Goal: Task Accomplishment & Management: Use online tool/utility

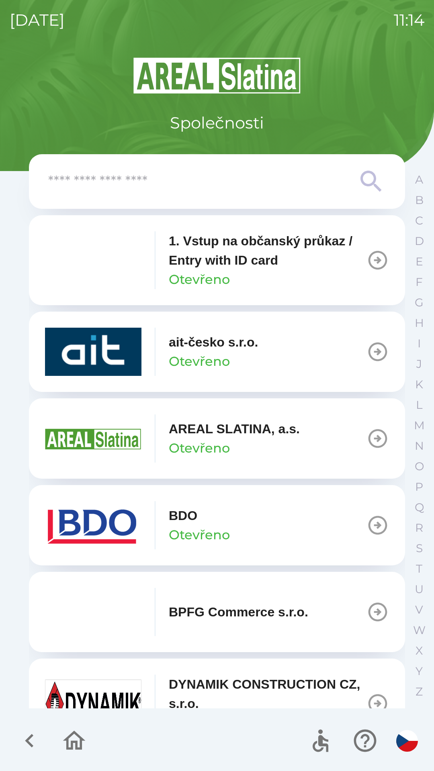
click at [296, 187] on input "text" at bounding box center [200, 182] width 305 height 22
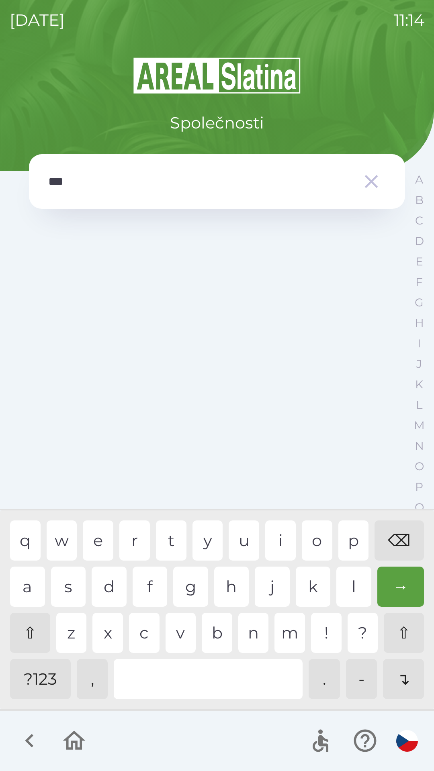
click at [176, 637] on div "v" at bounding box center [180, 633] width 31 height 40
click at [397, 543] on div "⌫" at bounding box center [398, 541] width 49 height 40
click at [397, 542] on div "⌫" at bounding box center [398, 541] width 49 height 40
type input "*"
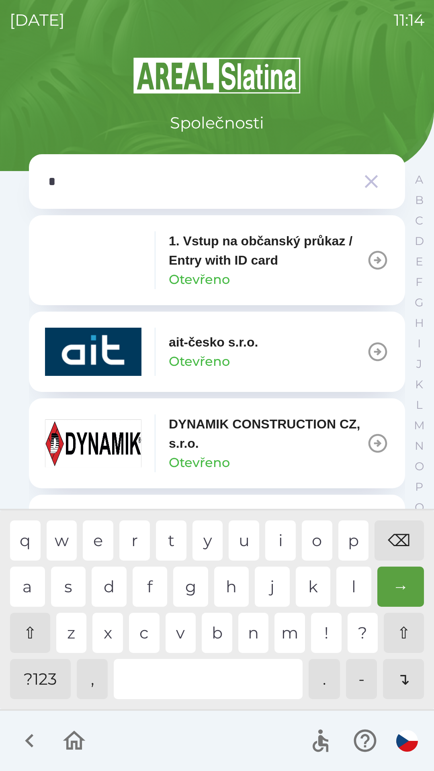
click at [309, 588] on div "k" at bounding box center [313, 587] width 35 height 40
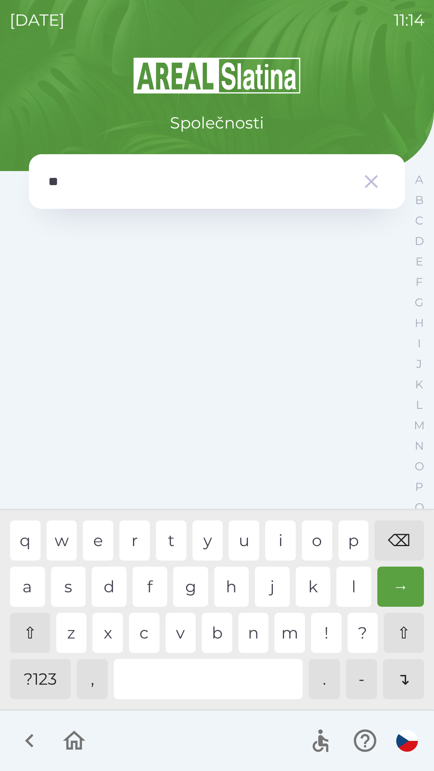
click at [343, 584] on div "l" at bounding box center [353, 587] width 35 height 40
type input "***"
click at [279, 539] on div "i" at bounding box center [280, 541] width 31 height 40
click at [365, 186] on icon "button" at bounding box center [371, 181] width 22 height 22
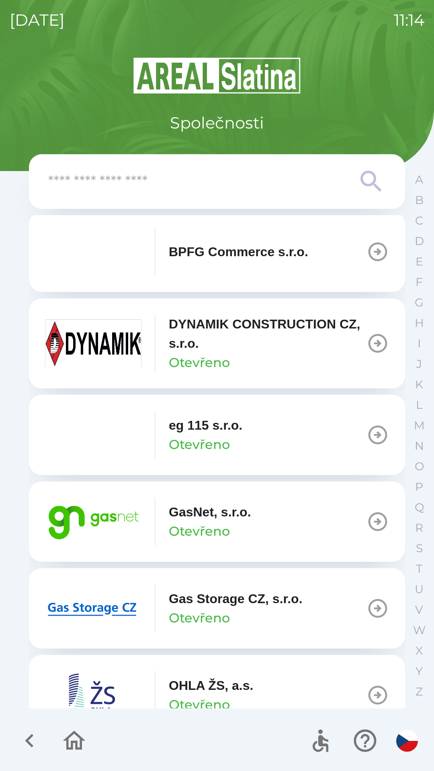
scroll to position [363, 0]
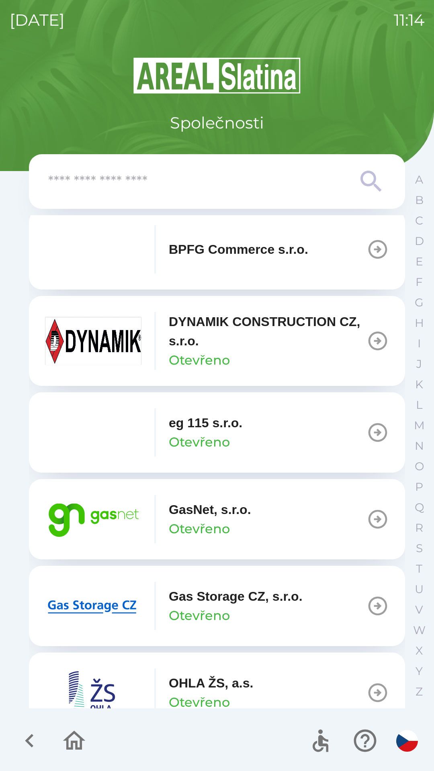
click at [221, 506] on p "GasNet, s.r.o." at bounding box center [210, 509] width 82 height 19
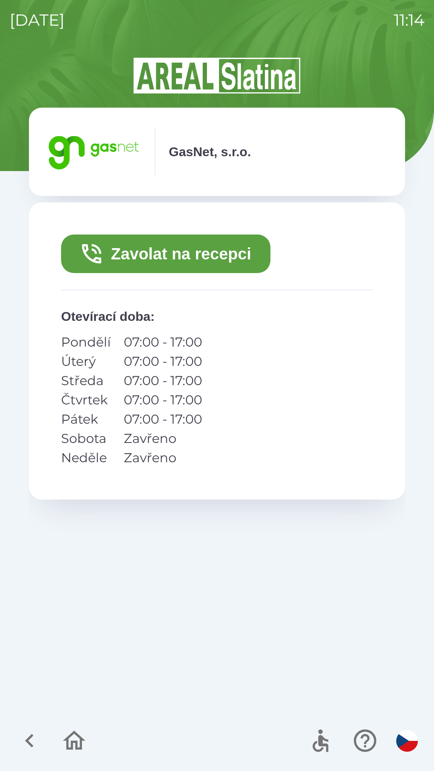
click at [204, 254] on button "Zavolat na recepci" at bounding box center [165, 254] width 209 height 39
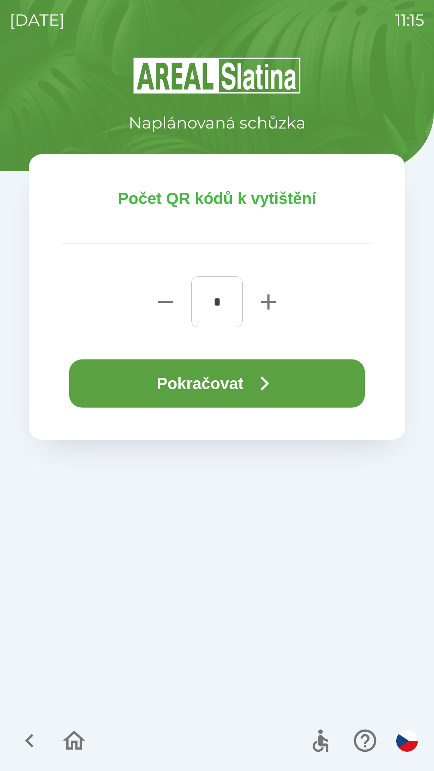
click at [260, 372] on icon "button" at bounding box center [264, 383] width 29 height 29
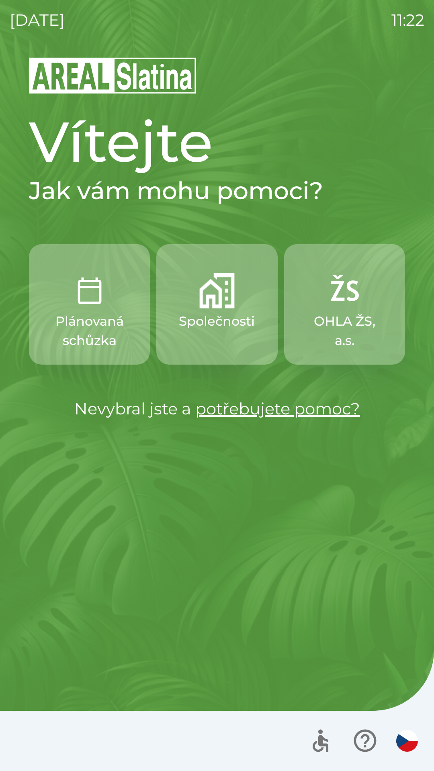
click at [226, 303] on img "button" at bounding box center [216, 290] width 35 height 35
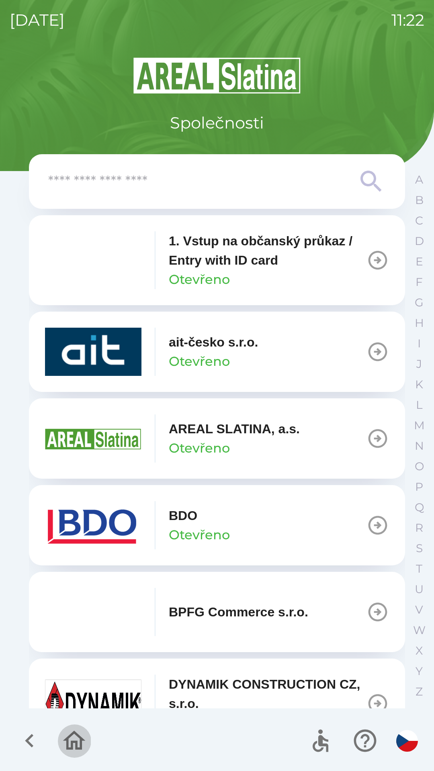
click at [74, 739] on icon "button" at bounding box center [74, 740] width 27 height 27
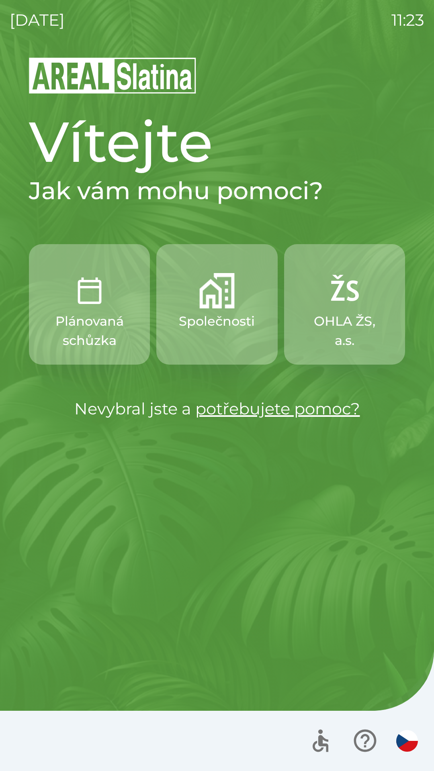
click at [210, 302] on img "button" at bounding box center [216, 290] width 35 height 35
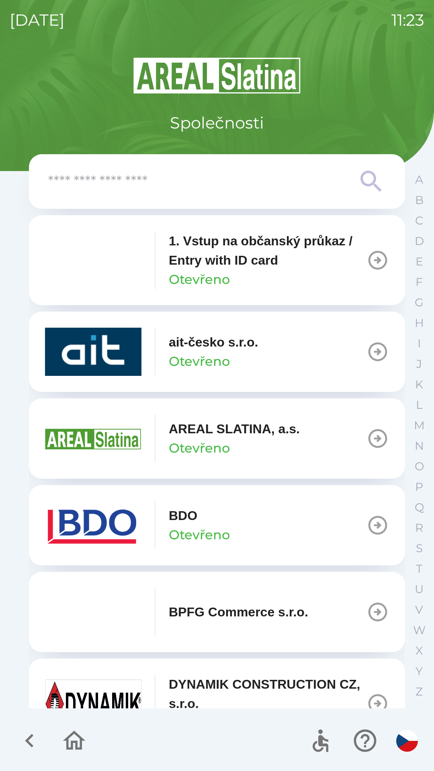
click at [112, 265] on img "button" at bounding box center [93, 260] width 96 height 48
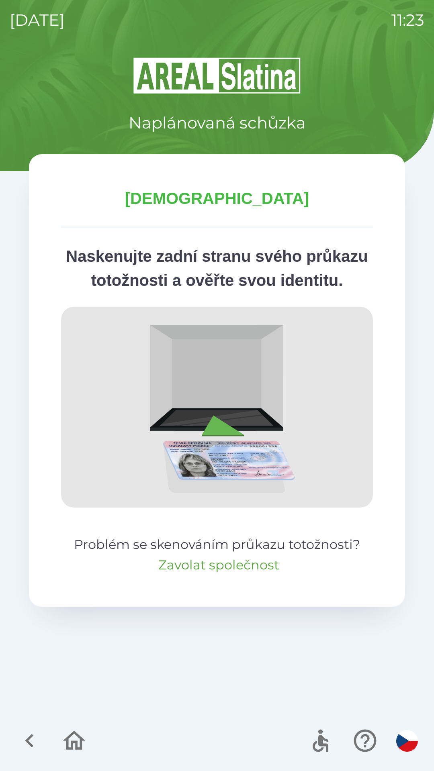
click at [163, 575] on button "Zavolat společnost" at bounding box center [218, 565] width 121 height 19
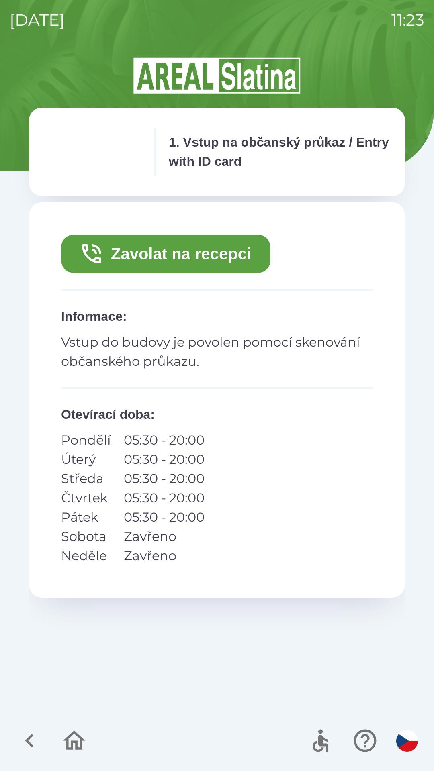
click at [94, 256] on icon "button" at bounding box center [92, 254] width 26 height 26
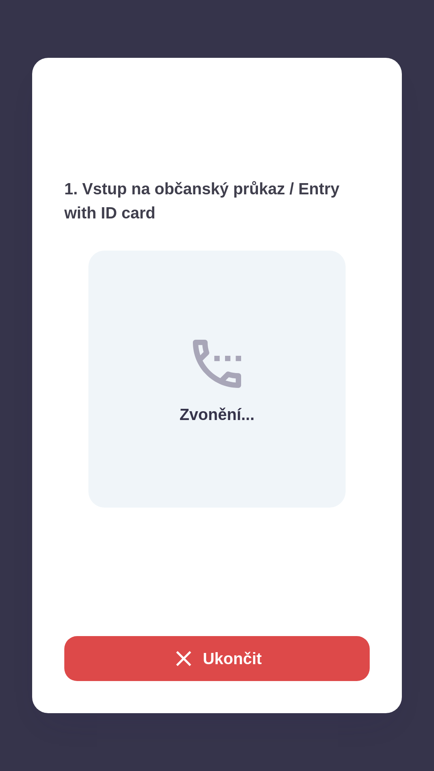
click at [22, 739] on div "1. Vstup na občanský průkaz / Entry with ID card Zvonění... Ukončit" at bounding box center [217, 385] width 434 height 771
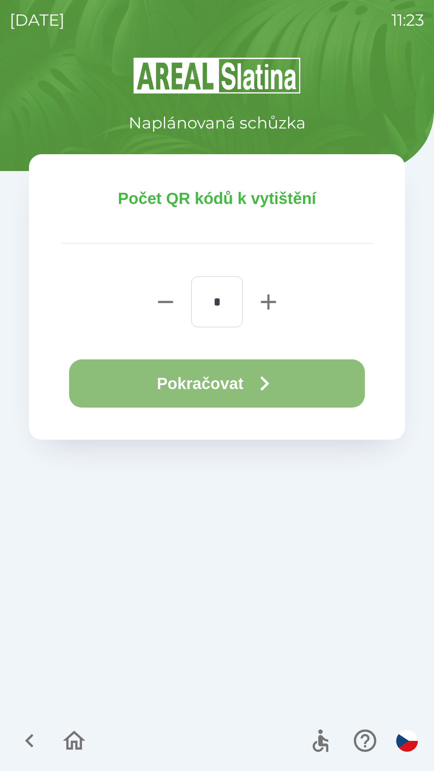
click at [236, 386] on button "Pokračovat" at bounding box center [217, 384] width 296 height 48
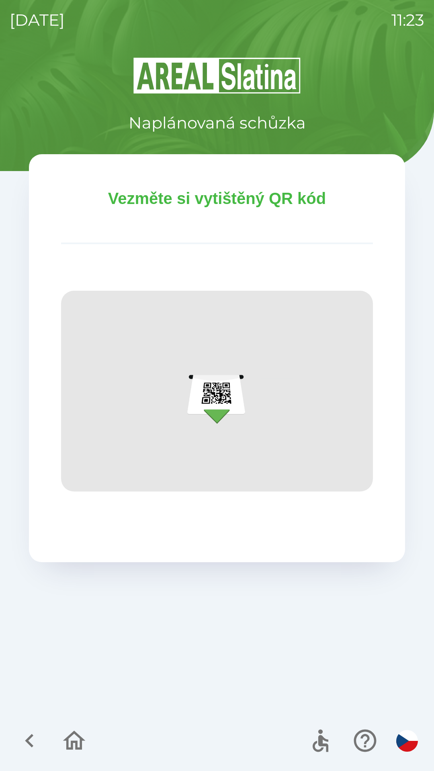
click at [72, 731] on icon "button" at bounding box center [74, 740] width 27 height 27
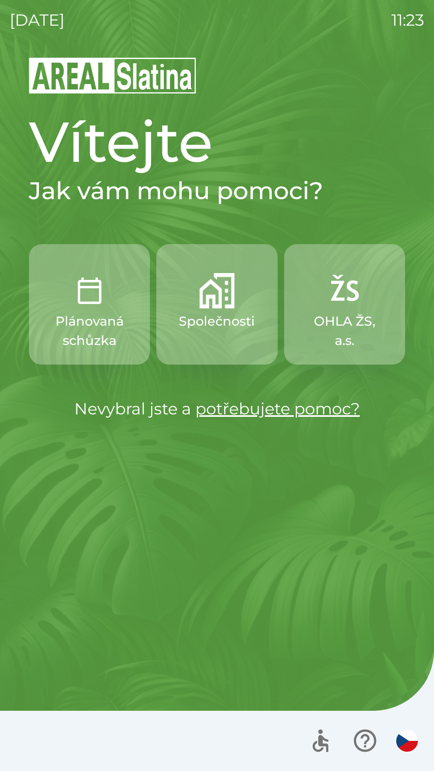
click at [213, 297] on img "button" at bounding box center [216, 290] width 35 height 35
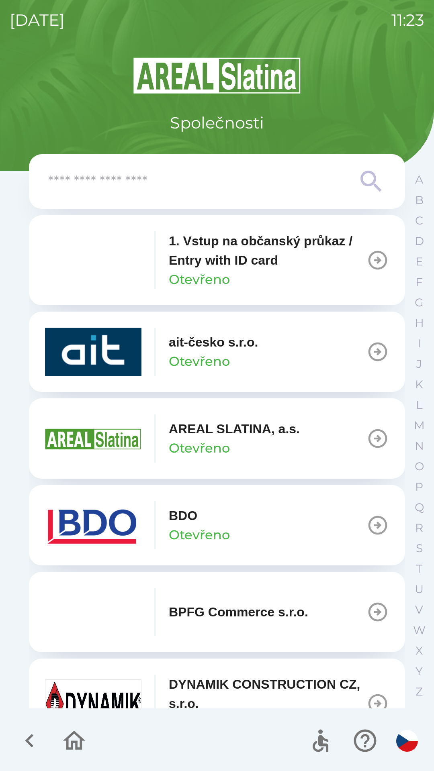
click at [243, 256] on p "1. Vstup na občanský průkaz / Entry with ID card" at bounding box center [268, 250] width 198 height 39
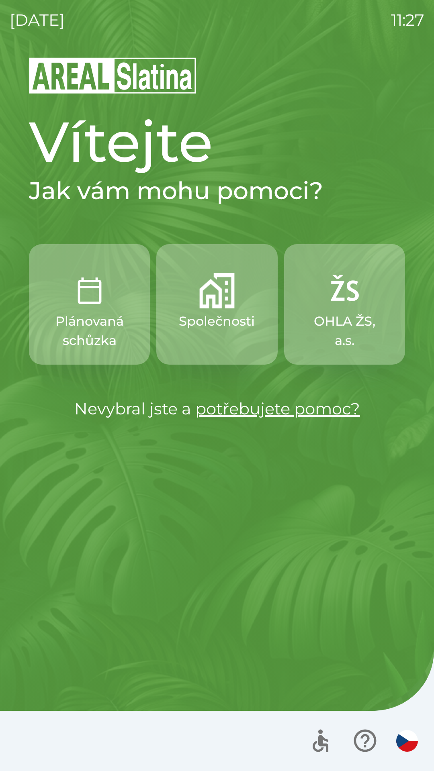
click at [87, 301] on img "button" at bounding box center [89, 290] width 35 height 35
click at [210, 296] on img "button" at bounding box center [216, 290] width 35 height 35
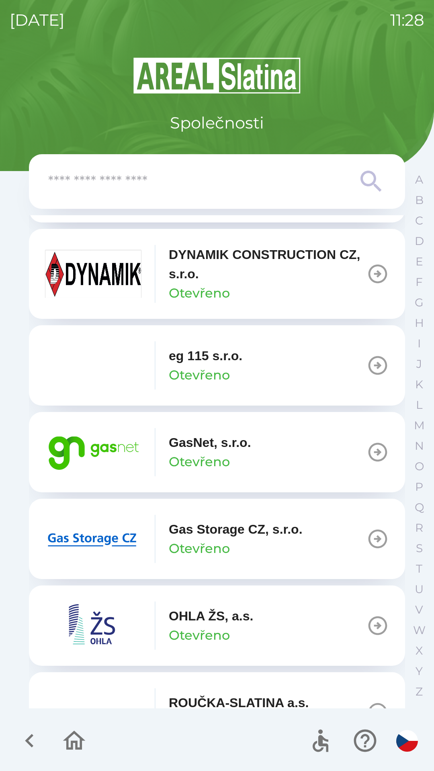
scroll to position [456, 0]
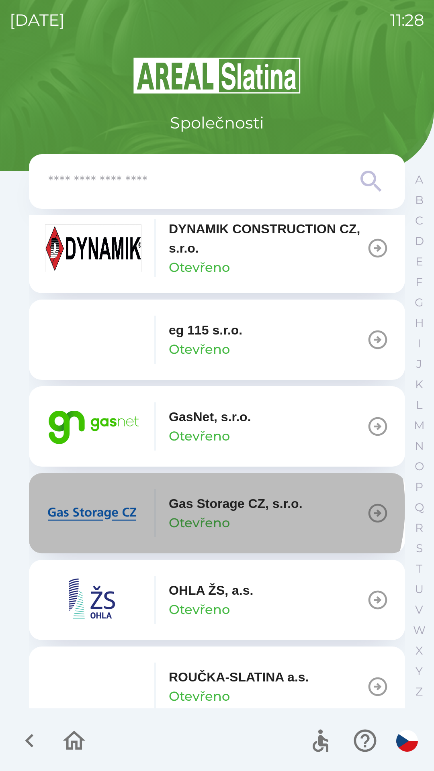
click at [211, 507] on p "Gas Storage CZ, s.r.o." at bounding box center [236, 503] width 134 height 19
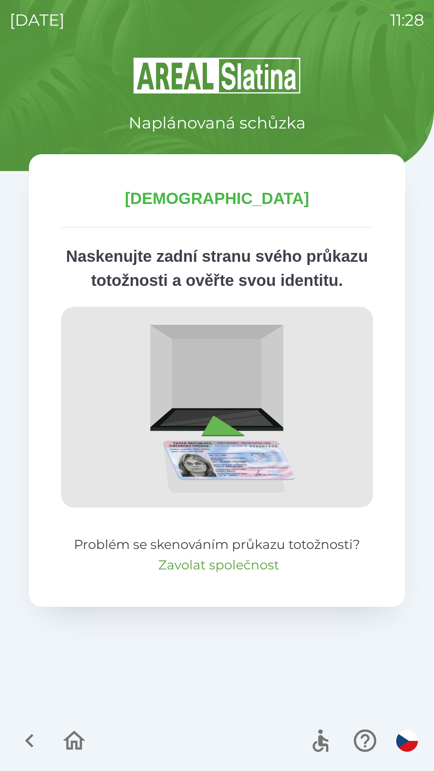
click at [236, 575] on button "Zavolat společnost" at bounding box center [218, 565] width 121 height 19
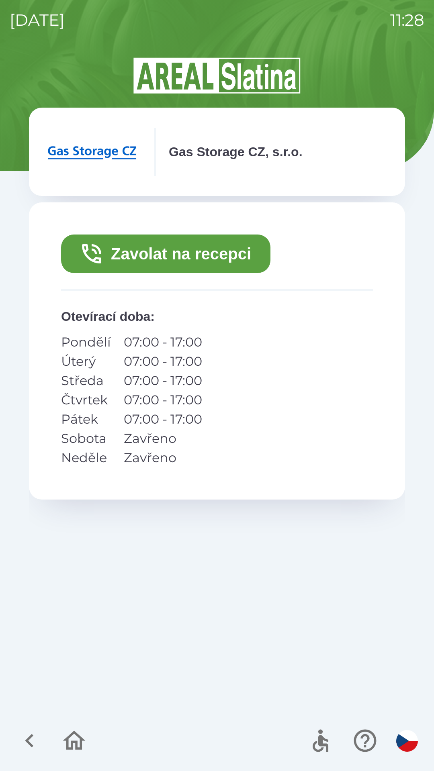
click at [222, 253] on button "Zavolat na recepci" at bounding box center [165, 254] width 209 height 39
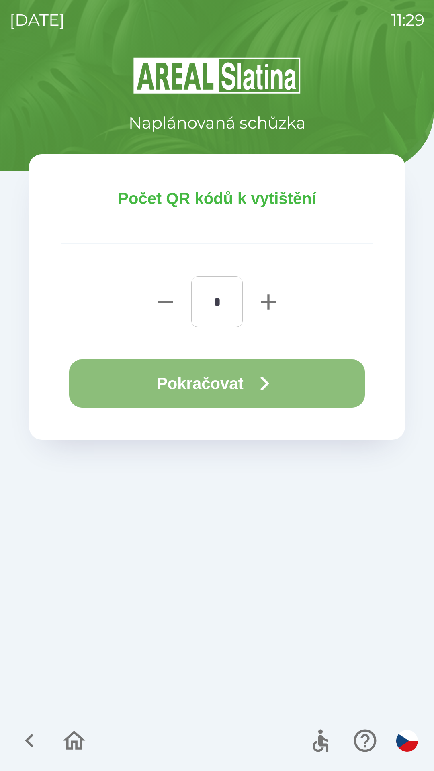
click at [211, 386] on button "Pokračovat" at bounding box center [217, 384] width 296 height 48
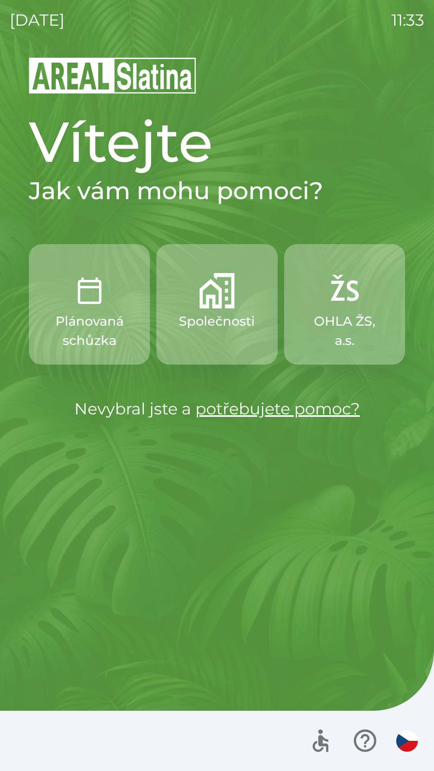
click at [213, 300] on img "button" at bounding box center [216, 290] width 35 height 35
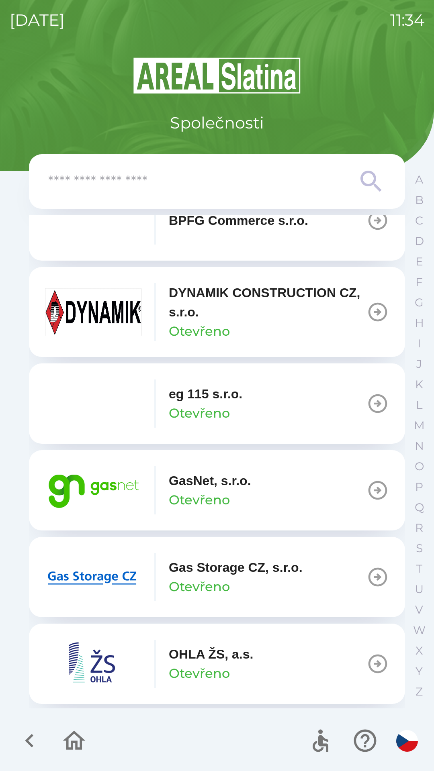
scroll to position [394, 0]
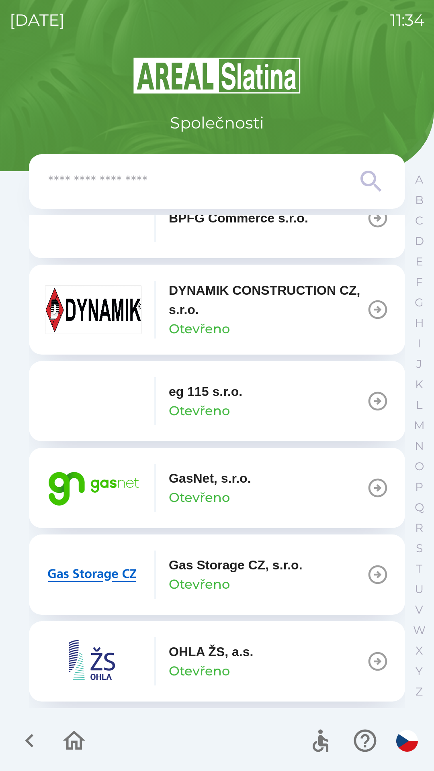
click at [112, 573] on img "button" at bounding box center [93, 575] width 96 height 48
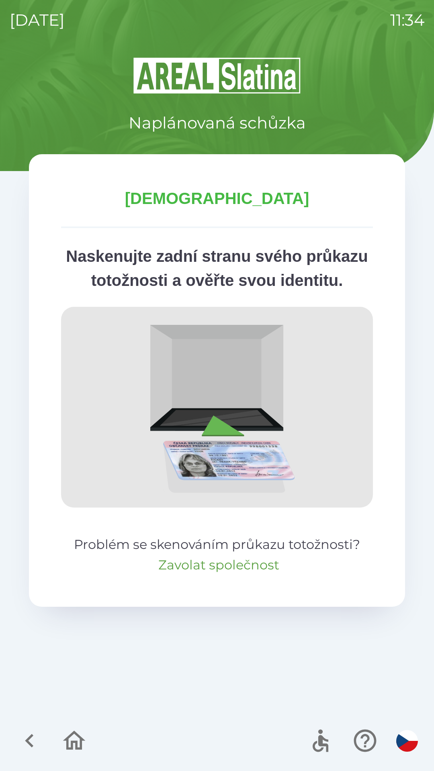
click at [244, 575] on button "Zavolat společnost" at bounding box center [218, 565] width 121 height 19
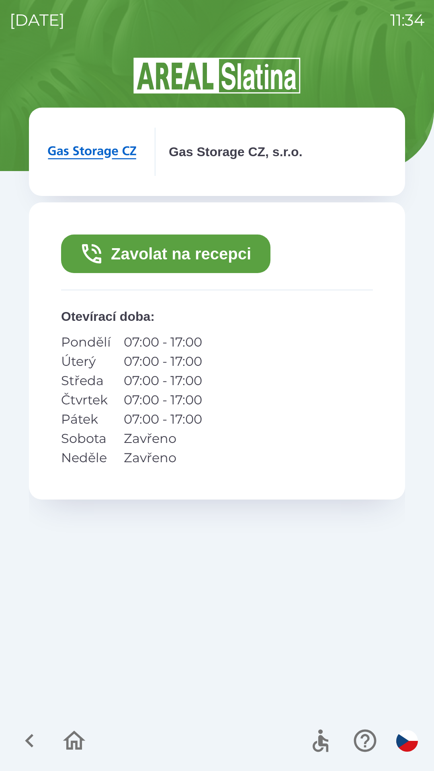
click at [211, 245] on button "Zavolat na recepci" at bounding box center [165, 254] width 209 height 39
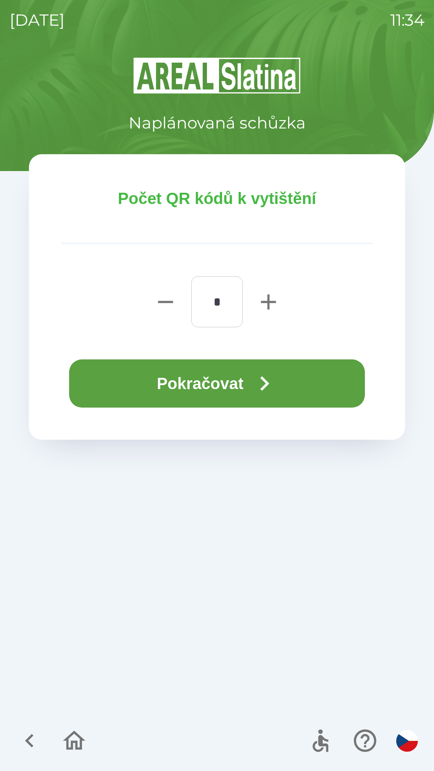
click at [270, 388] on icon "button" at bounding box center [264, 383] width 29 height 29
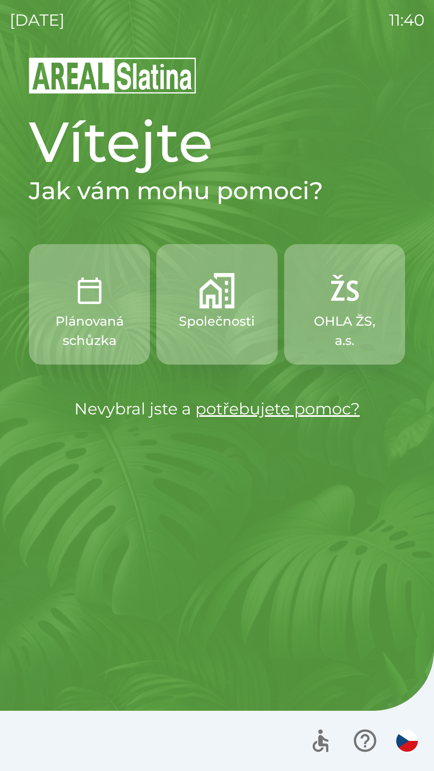
click at [206, 327] on p "Společnosti" at bounding box center [217, 321] width 76 height 19
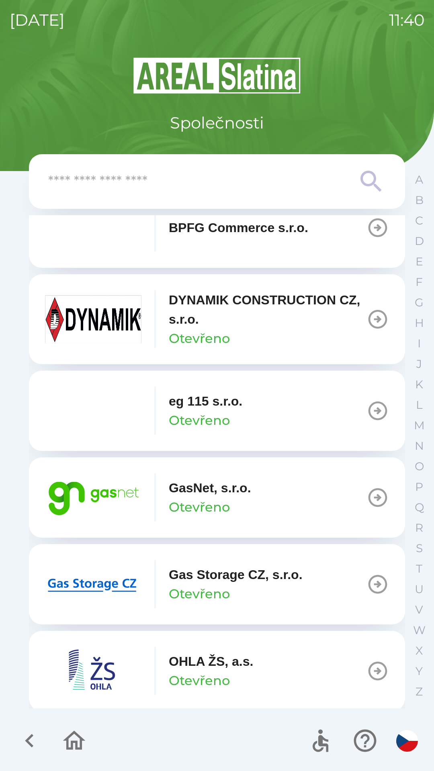
scroll to position [385, 0]
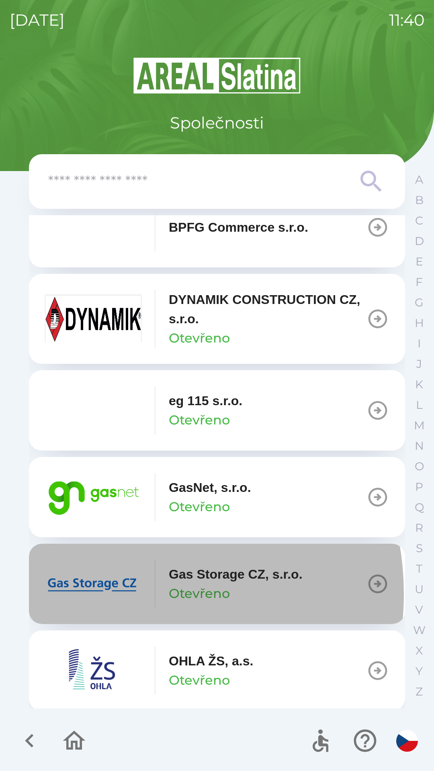
click at [115, 594] on img "button" at bounding box center [93, 584] width 96 height 48
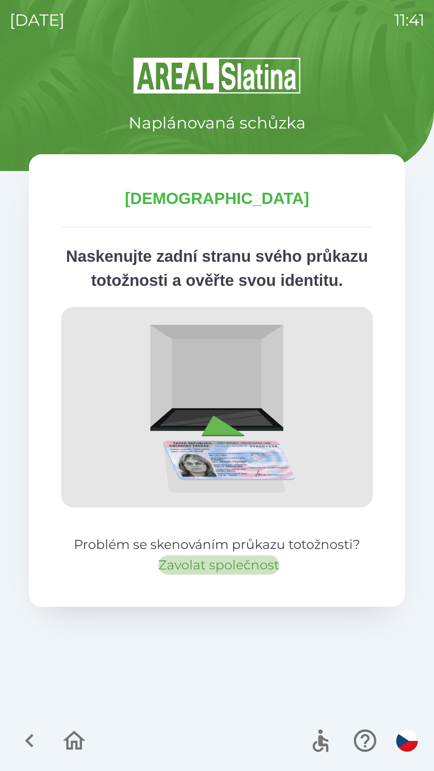
click at [225, 575] on button "Zavolat společnost" at bounding box center [218, 565] width 121 height 19
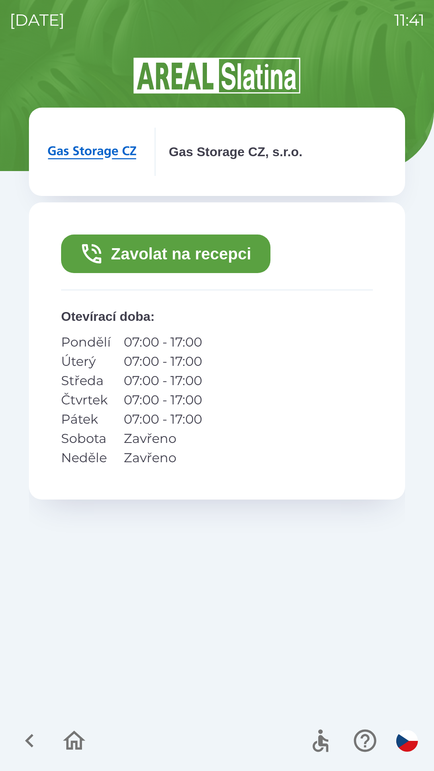
click at [201, 255] on button "Zavolat na recepci" at bounding box center [165, 254] width 209 height 39
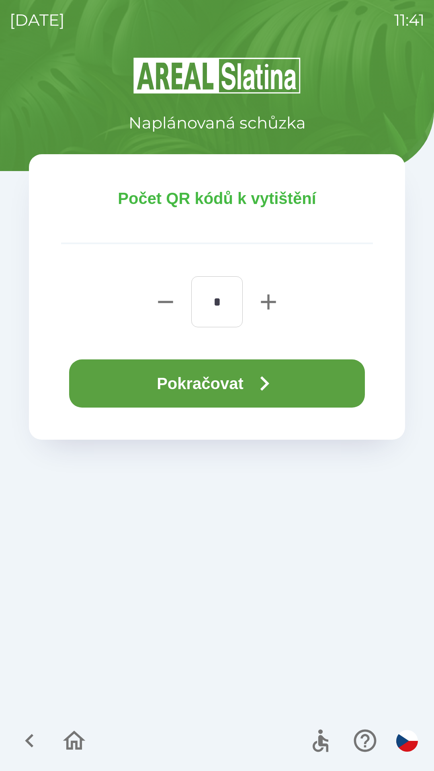
click at [189, 378] on button "Pokračovat" at bounding box center [217, 384] width 296 height 48
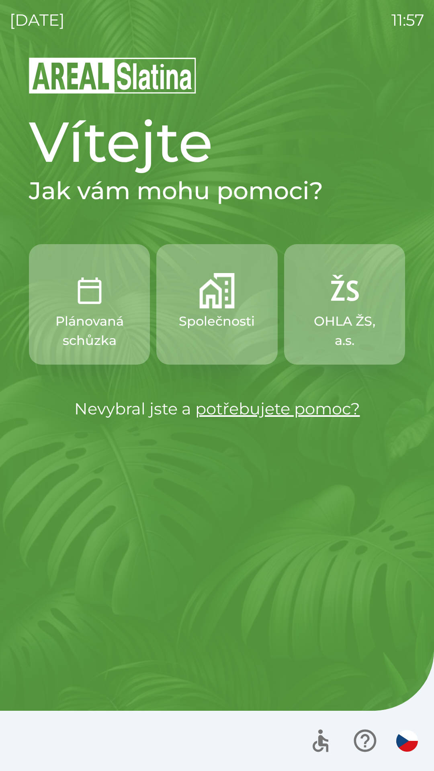
click at [206, 331] on button "Společnosti" at bounding box center [216, 304] width 121 height 121
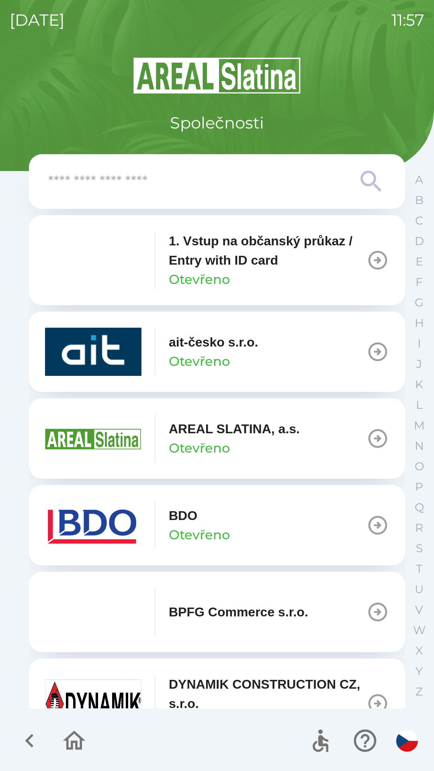
click at [204, 535] on p "Otevřeno" at bounding box center [199, 534] width 61 height 19
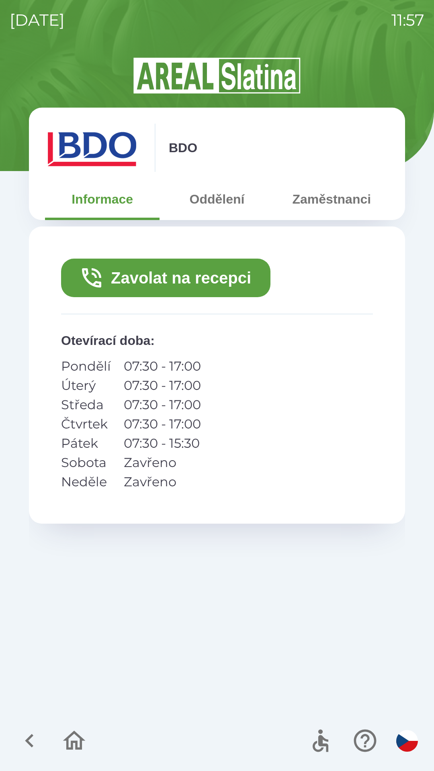
click at [221, 208] on button "Oddělení" at bounding box center [216, 199] width 114 height 29
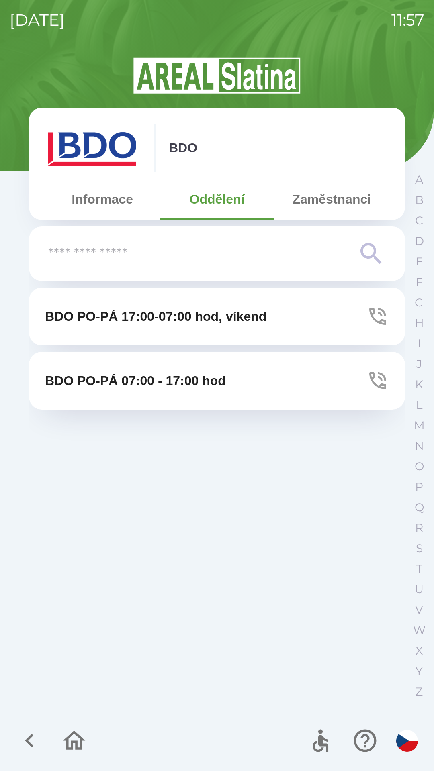
click at [325, 213] on button "Zaměstnanci" at bounding box center [331, 199] width 114 height 29
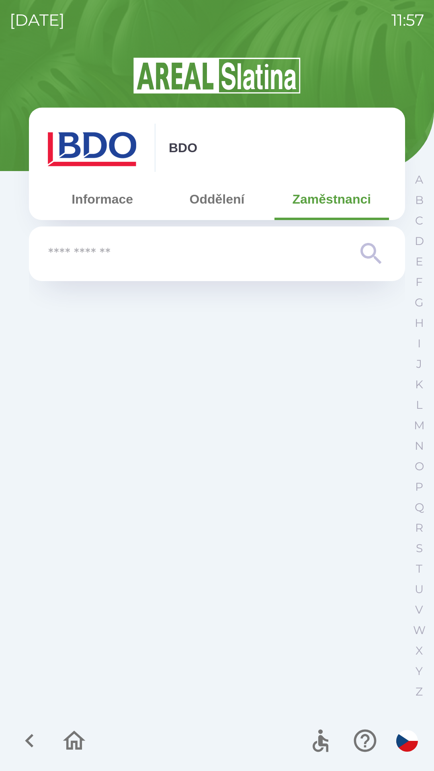
click at [107, 210] on button "Informace" at bounding box center [102, 199] width 114 height 29
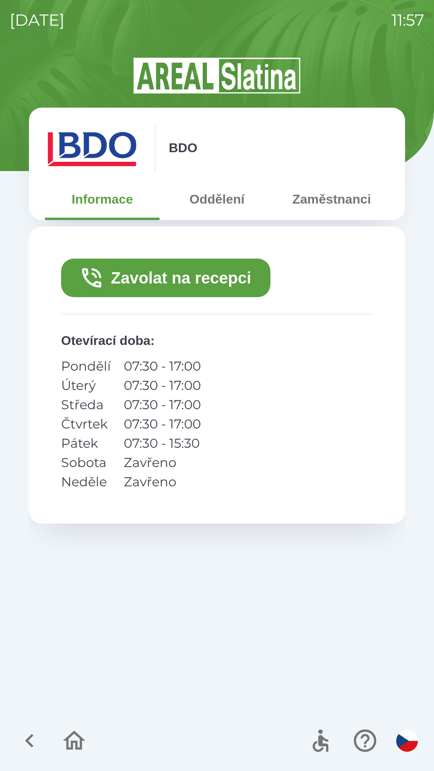
click at [204, 286] on button "Zavolat na recepci" at bounding box center [165, 278] width 209 height 39
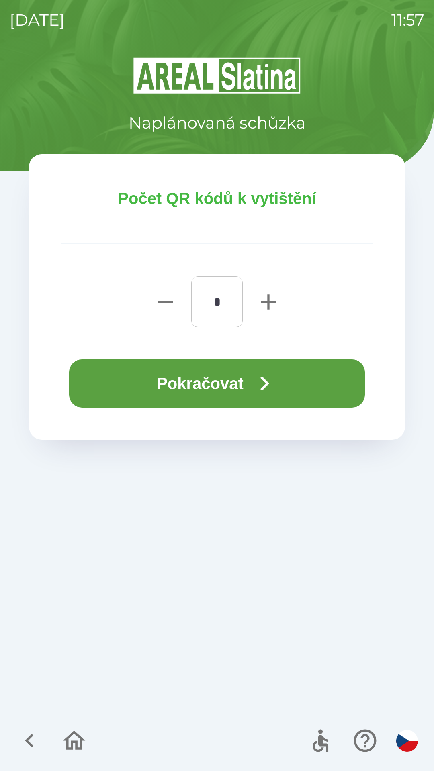
click at [266, 404] on button "Pokračovat" at bounding box center [217, 384] width 296 height 48
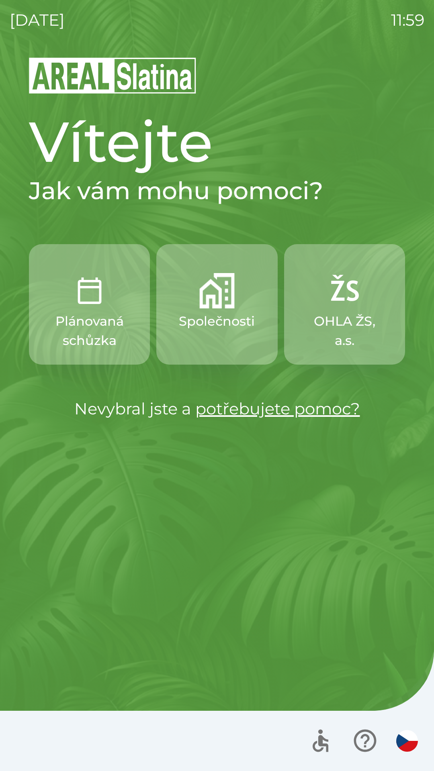
click at [210, 302] on img "button" at bounding box center [216, 290] width 35 height 35
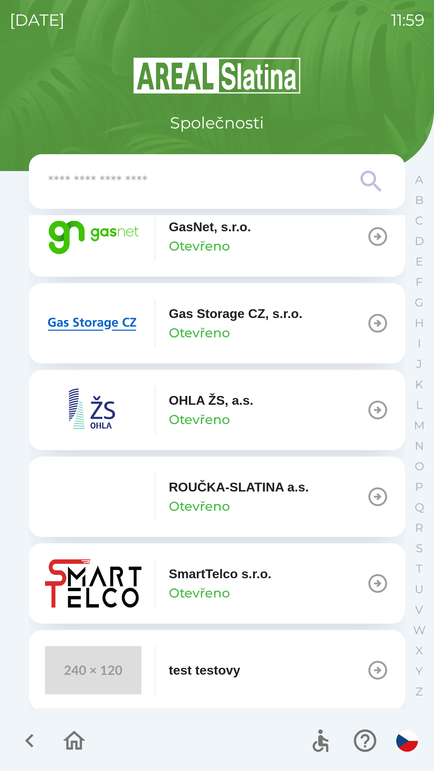
scroll to position [648, 0]
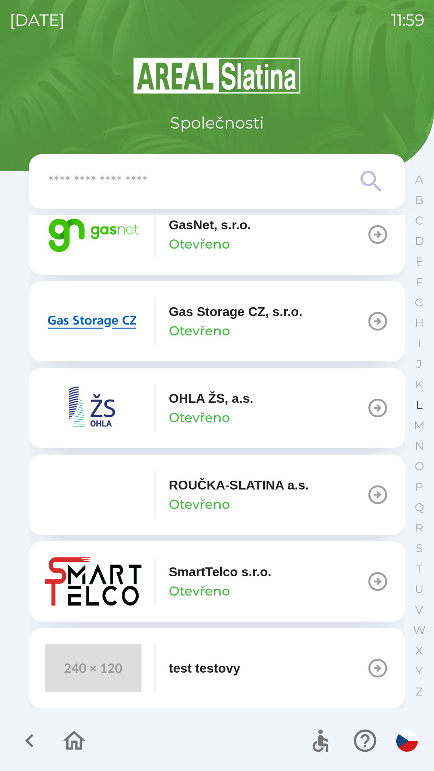
click at [415, 408] on button "L" at bounding box center [419, 405] width 20 height 20
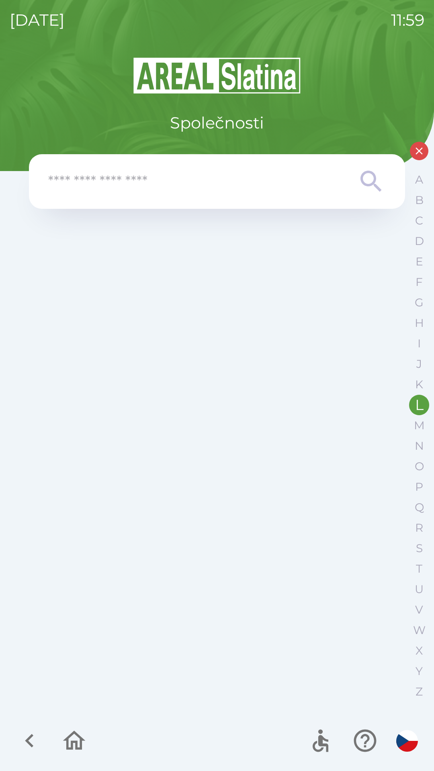
click at [415, 154] on icon "button" at bounding box center [419, 151] width 12 height 12
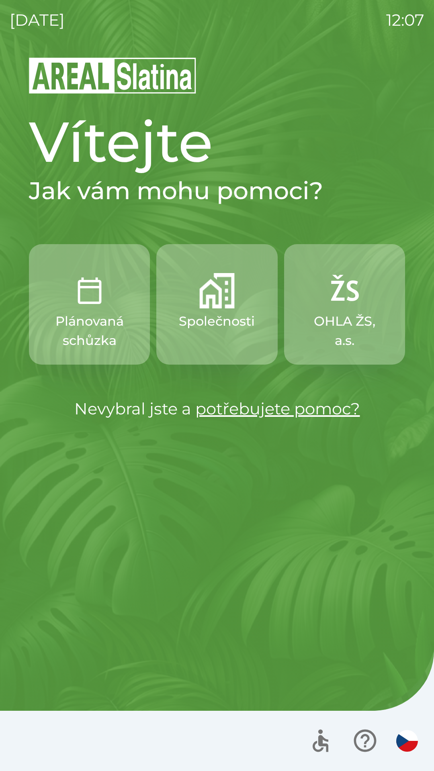
click at [221, 314] on p "Společnosti" at bounding box center [217, 321] width 76 height 19
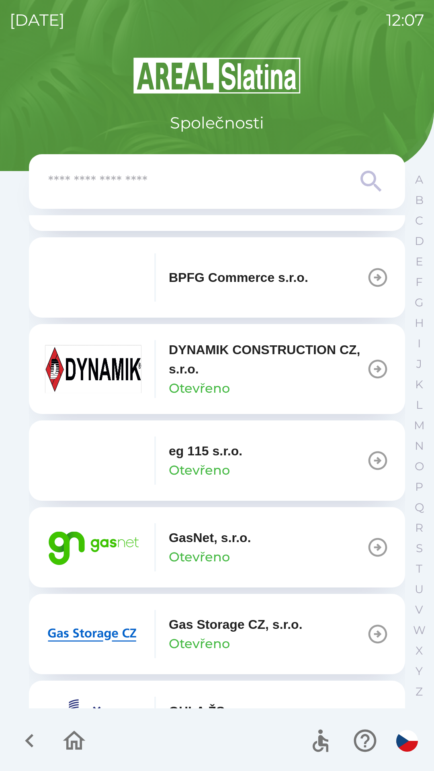
scroll to position [337, 0]
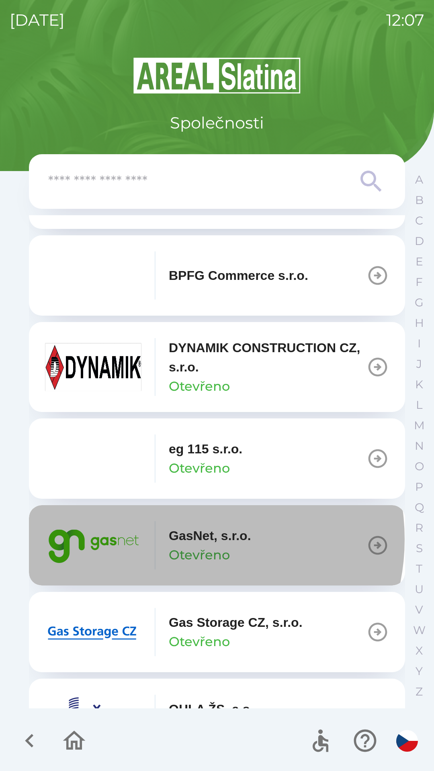
click at [186, 539] on p "GasNet, s.r.o." at bounding box center [210, 535] width 82 height 19
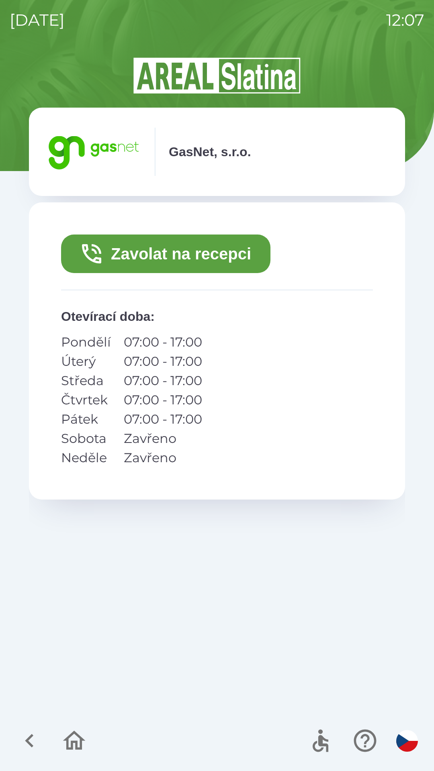
click at [202, 253] on button "Zavolat na recepci" at bounding box center [165, 254] width 209 height 39
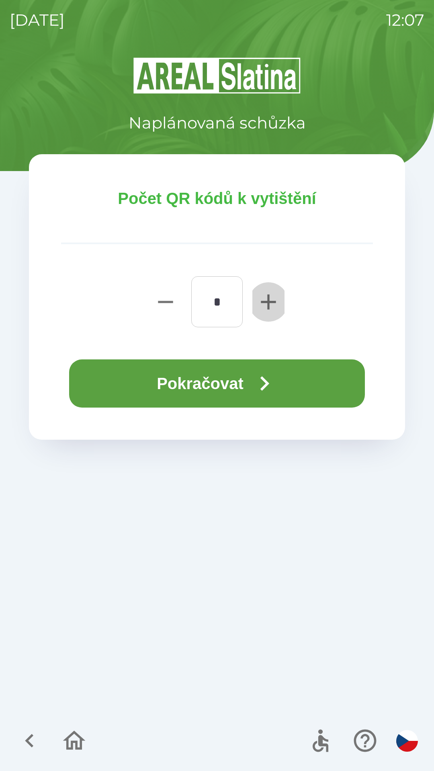
click at [275, 303] on icon "button" at bounding box center [268, 302] width 26 height 26
type input "*"
click at [223, 380] on button "Pokračovat" at bounding box center [217, 384] width 296 height 48
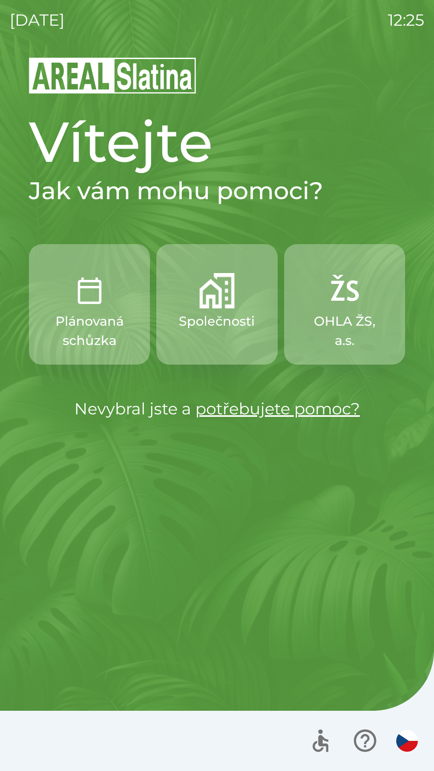
click at [219, 327] on p "Společnosti" at bounding box center [217, 321] width 76 height 19
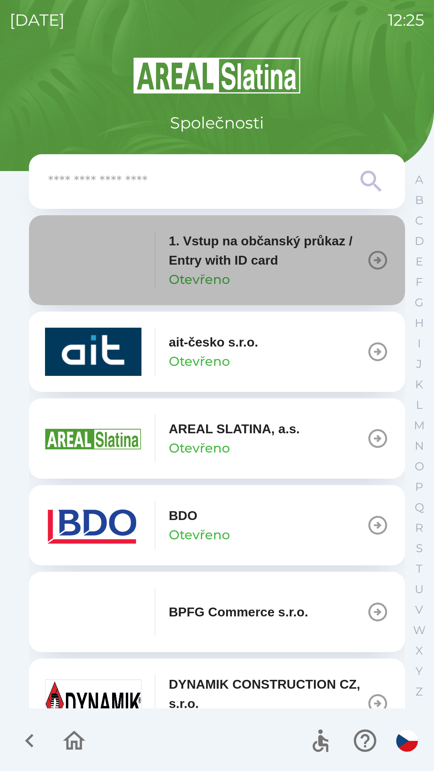
click at [235, 253] on p "1. Vstup na občanský průkaz / Entry with ID card" at bounding box center [268, 250] width 198 height 39
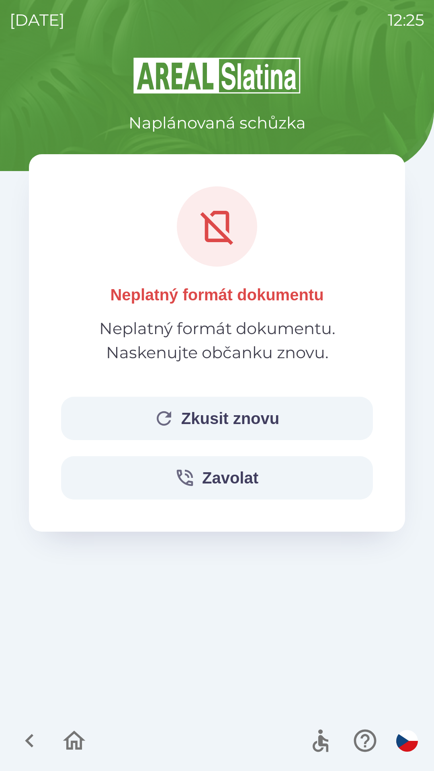
click at [261, 424] on button "Zkusit znovu" at bounding box center [217, 418] width 312 height 43
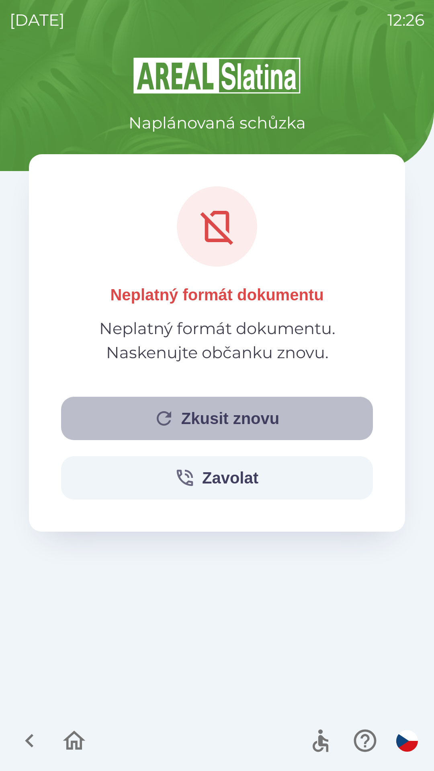
click at [254, 420] on button "Zkusit znovu" at bounding box center [217, 418] width 312 height 43
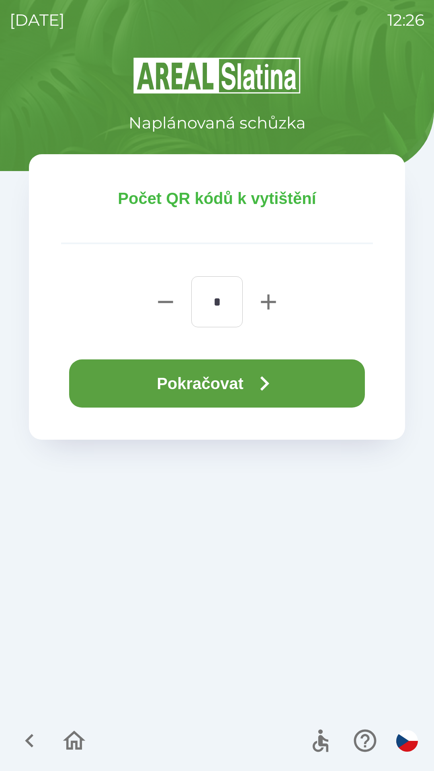
click at [270, 395] on icon "button" at bounding box center [264, 383] width 29 height 29
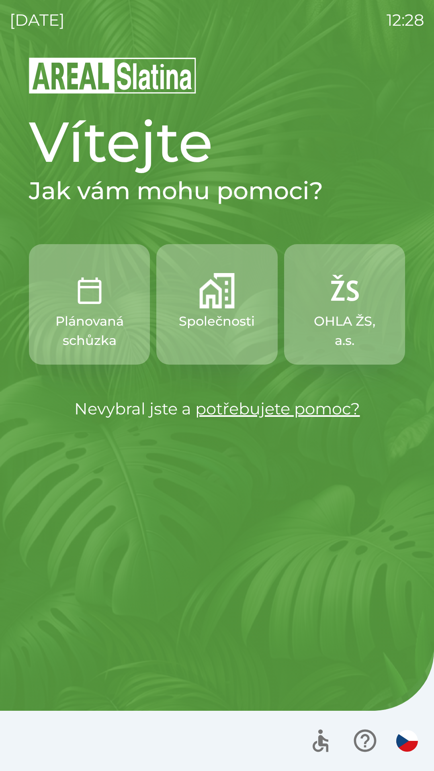
click at [227, 310] on button "Společnosti" at bounding box center [216, 304] width 121 height 121
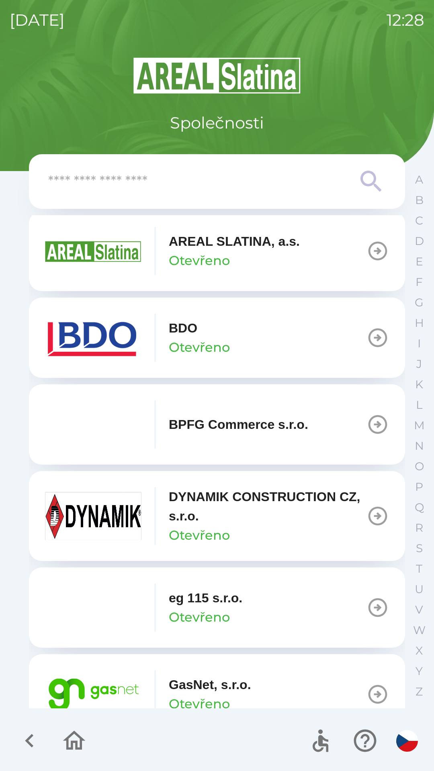
scroll to position [193, 0]
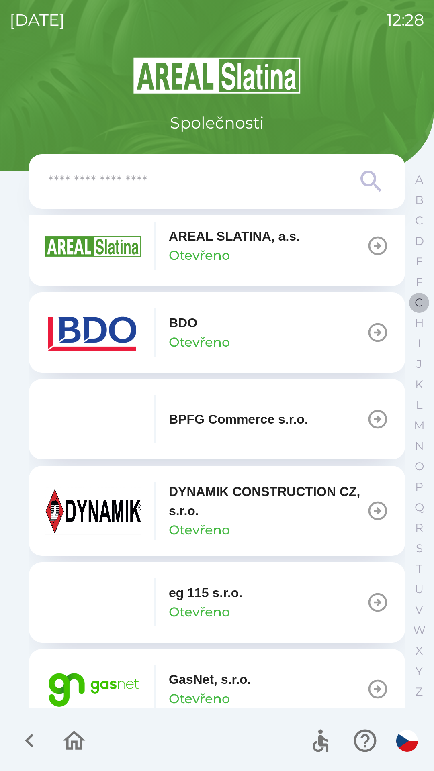
click at [416, 298] on p "G" at bounding box center [419, 303] width 9 height 14
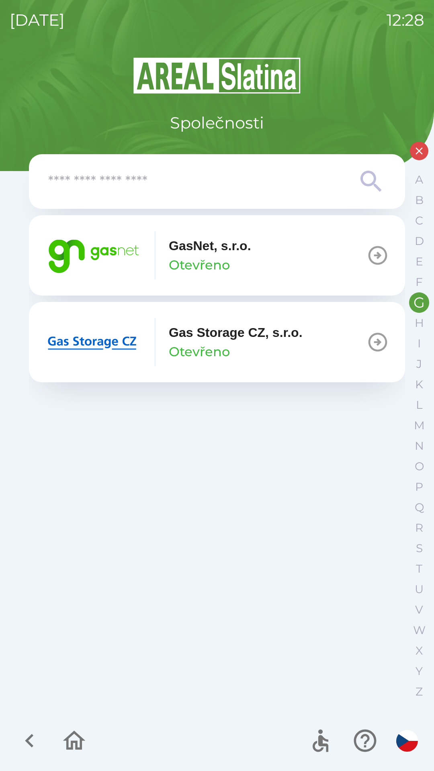
click at [376, 342] on icon "button" at bounding box center [377, 342] width 19 height 19
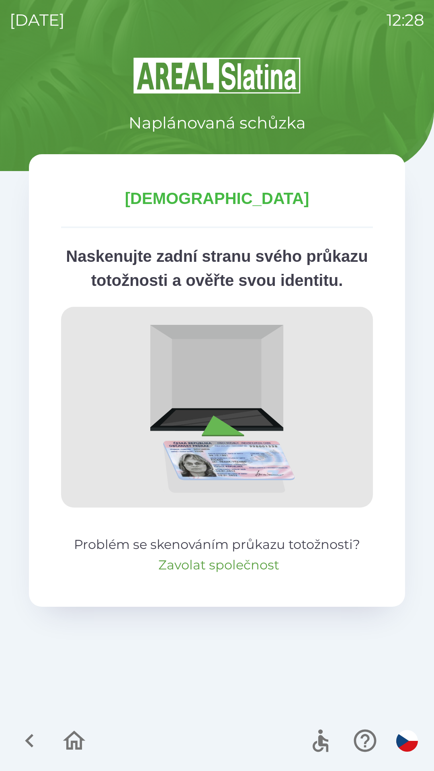
click at [223, 575] on button "Zavolat společnost" at bounding box center [218, 565] width 121 height 19
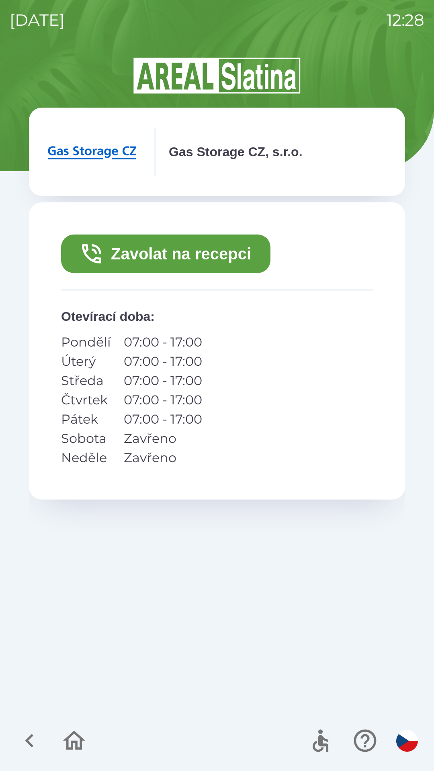
click at [181, 255] on button "Zavolat na recepci" at bounding box center [165, 254] width 209 height 39
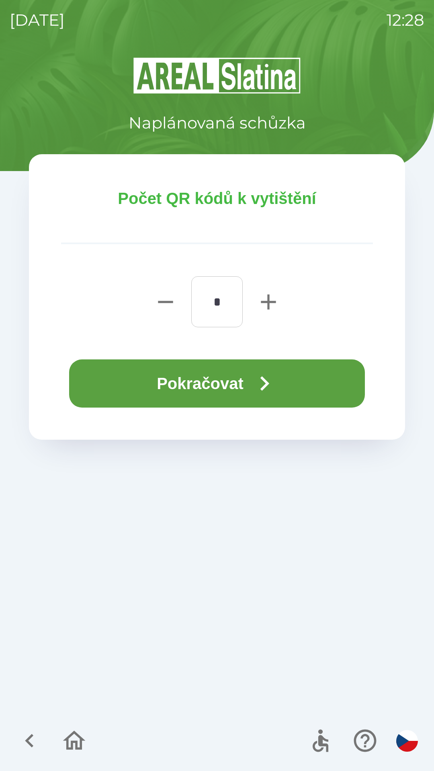
click at [240, 387] on button "Pokračovat" at bounding box center [217, 384] width 296 height 48
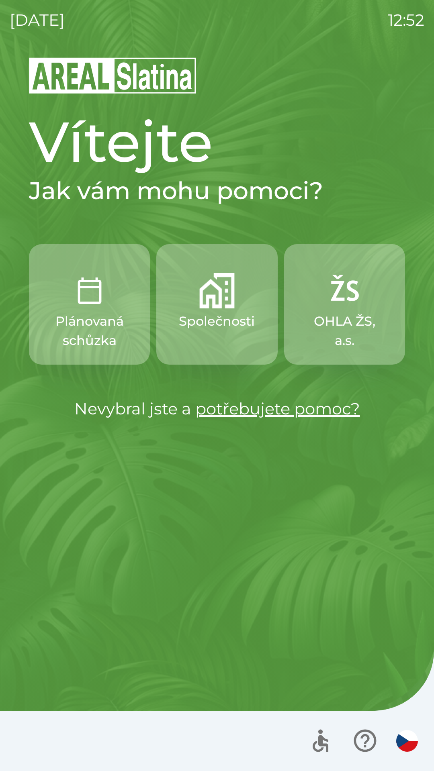
click at [229, 321] on p "Společnosti" at bounding box center [217, 321] width 76 height 19
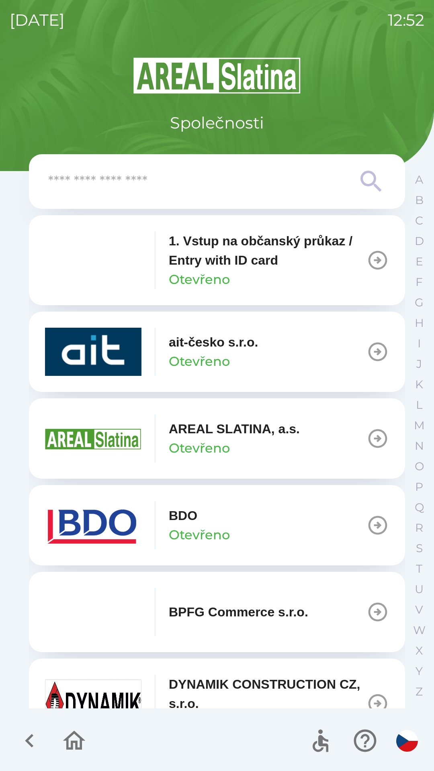
click at [370, 584] on button "BPFG Commerce s.r.o." at bounding box center [217, 612] width 376 height 80
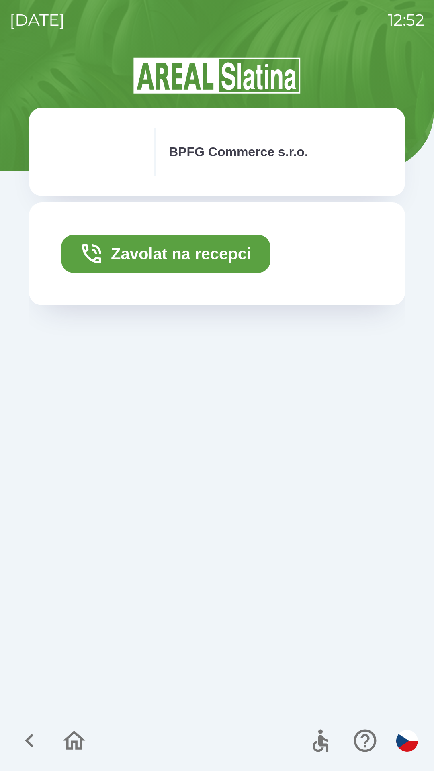
click at [32, 743] on icon "button" at bounding box center [29, 740] width 27 height 27
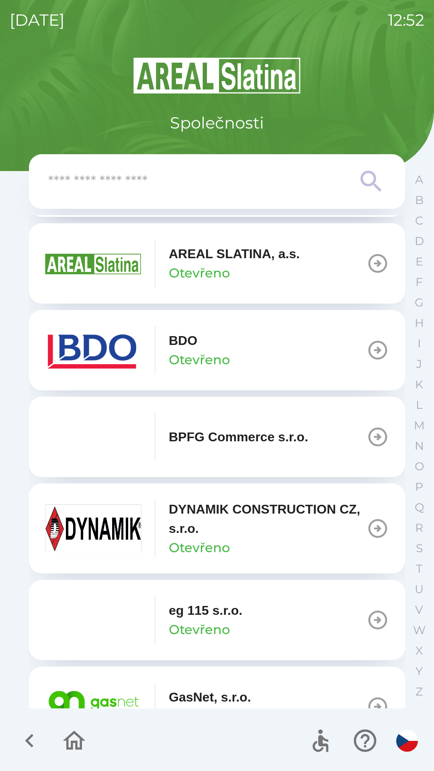
scroll to position [178, 0]
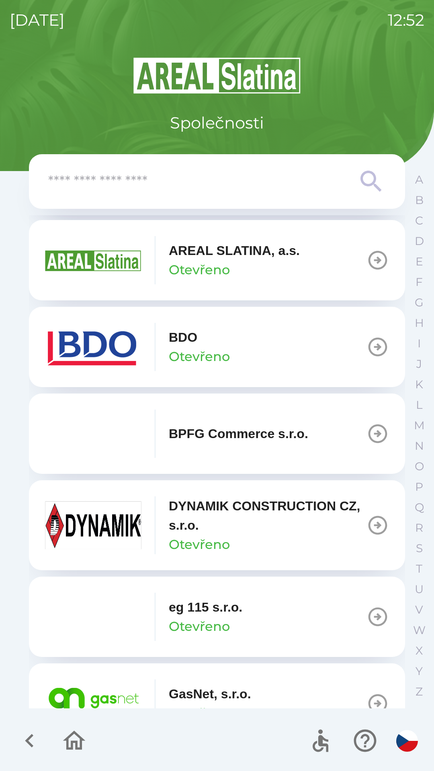
click at [374, 525] on icon "button" at bounding box center [377, 525] width 19 height 19
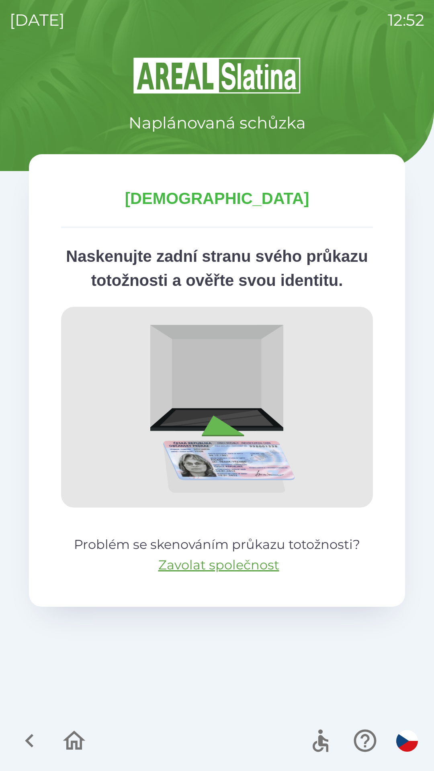
click at [25, 731] on icon "button" at bounding box center [29, 740] width 27 height 27
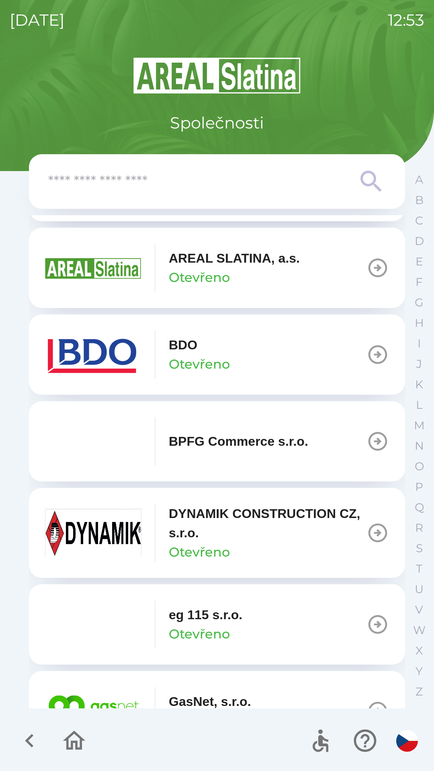
scroll to position [172, 0]
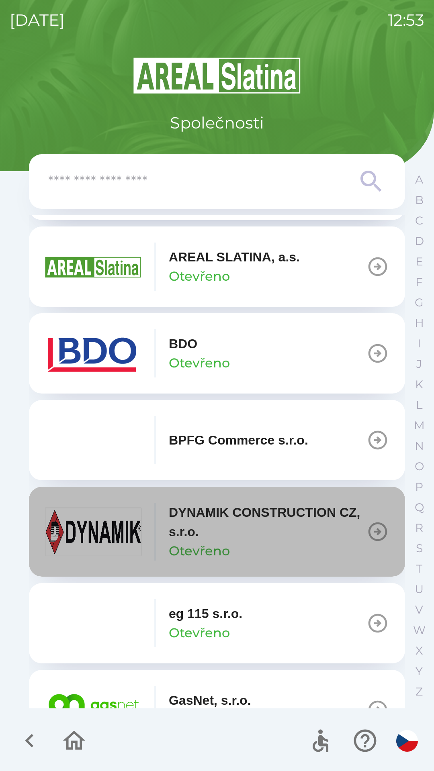
click at [367, 533] on icon "button" at bounding box center [377, 532] width 22 height 22
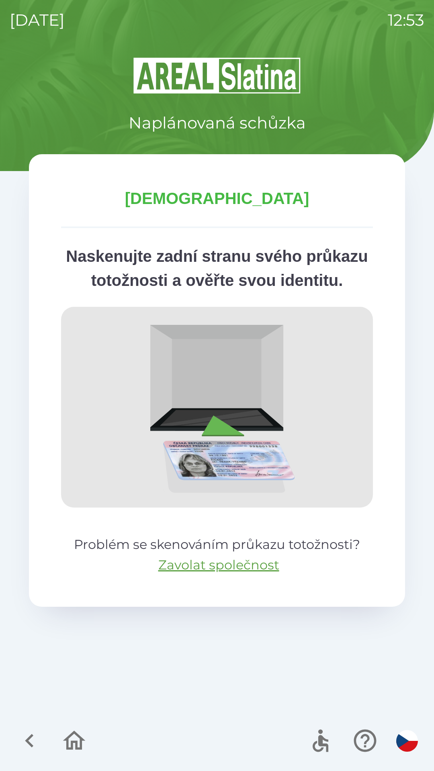
click at [31, 739] on icon "button" at bounding box center [29, 740] width 27 height 27
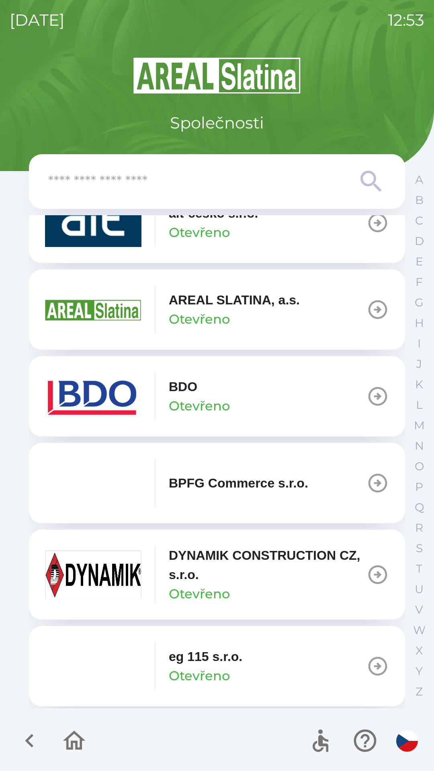
scroll to position [129, 0]
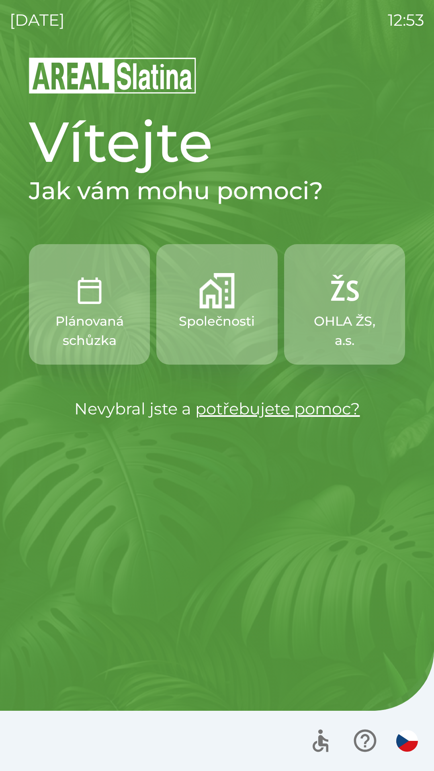
click at [231, 313] on p "Společnosti" at bounding box center [217, 321] width 76 height 19
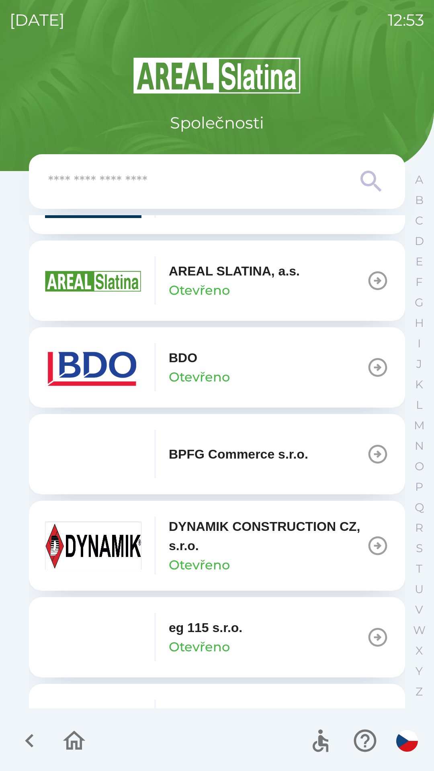
scroll to position [167, 0]
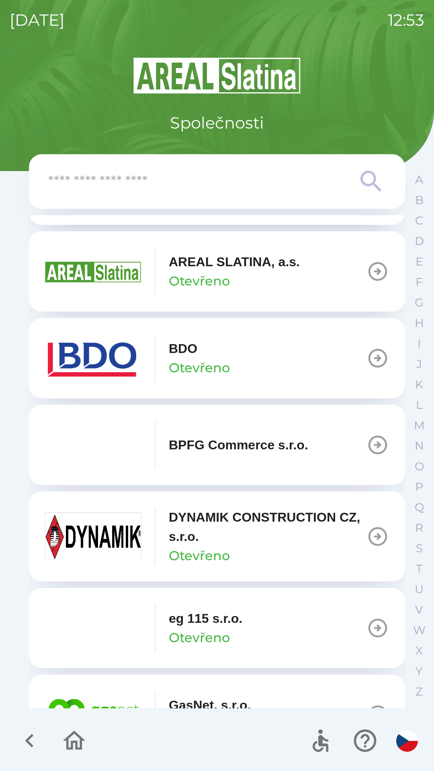
click at [369, 535] on icon "button" at bounding box center [377, 536] width 22 height 22
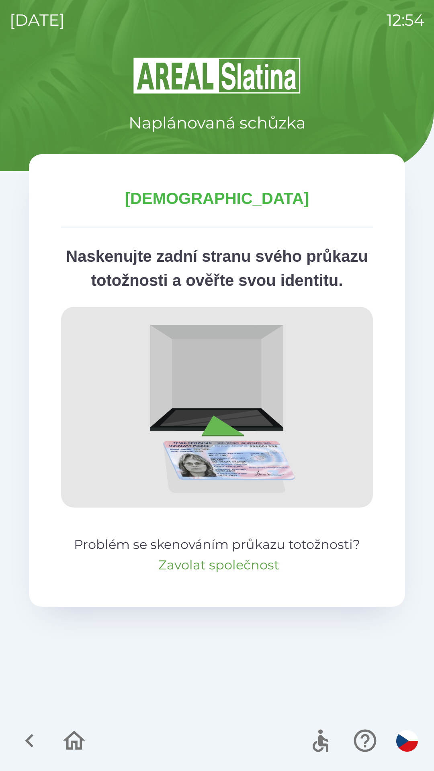
click at [211, 575] on button "Zavolat společnost" at bounding box center [218, 565] width 121 height 19
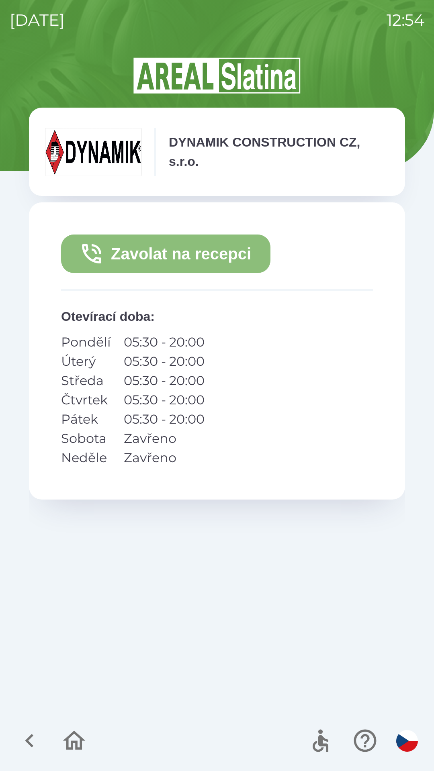
click at [196, 253] on button "Zavolat na recepci" at bounding box center [165, 254] width 209 height 39
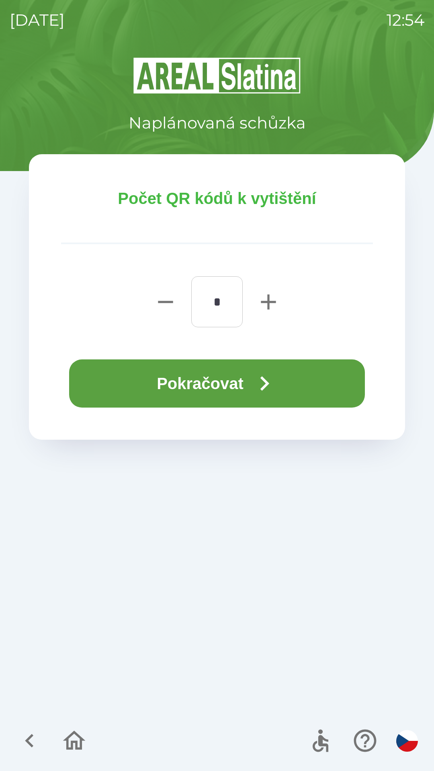
click at [287, 382] on button "Pokračovat" at bounding box center [217, 384] width 296 height 48
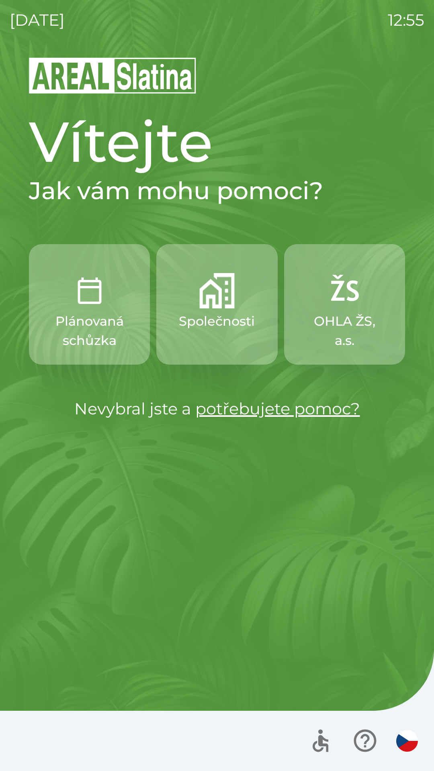
click at [344, 328] on p "OHLA ŽS, a.s." at bounding box center [344, 331] width 82 height 39
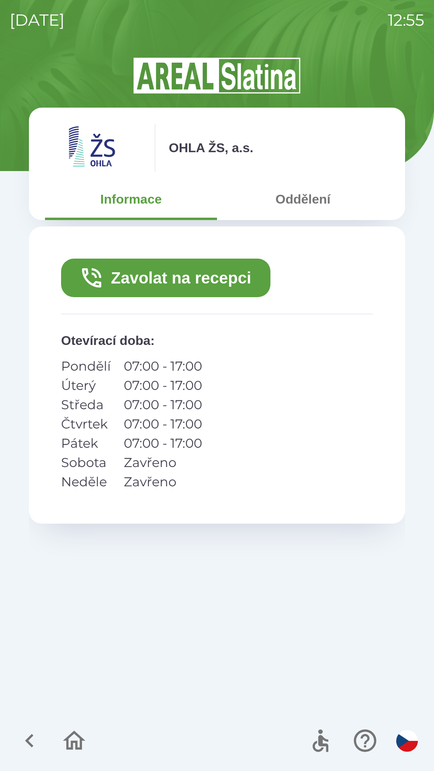
click at [79, 739] on icon "button" at bounding box center [74, 740] width 27 height 27
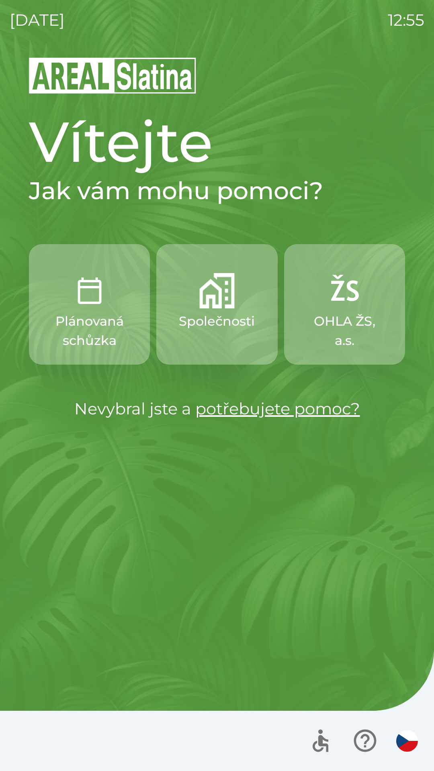
click at [203, 318] on p "Společnosti" at bounding box center [217, 321] width 76 height 19
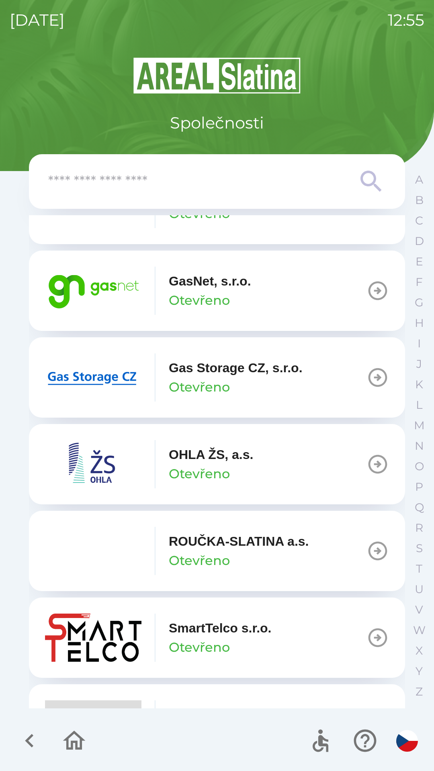
scroll to position [630, 0]
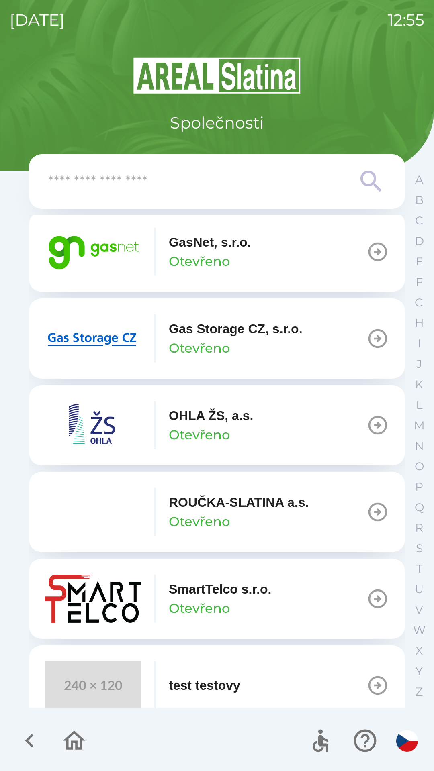
click at [366, 416] on icon "button" at bounding box center [377, 425] width 22 height 22
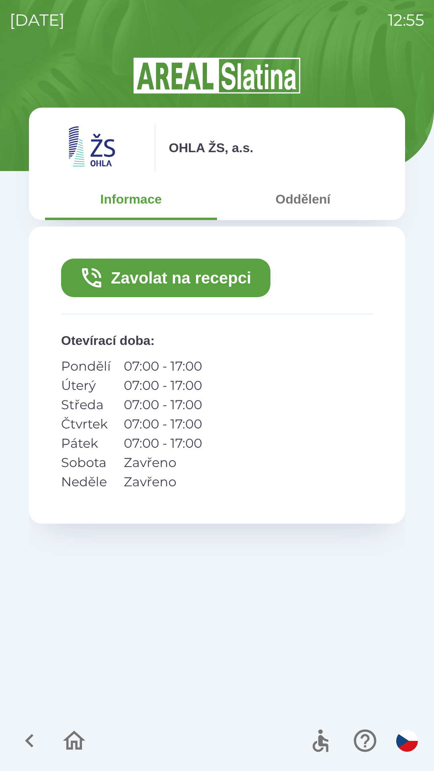
click at [303, 204] on button "Oddělení" at bounding box center [303, 199] width 172 height 29
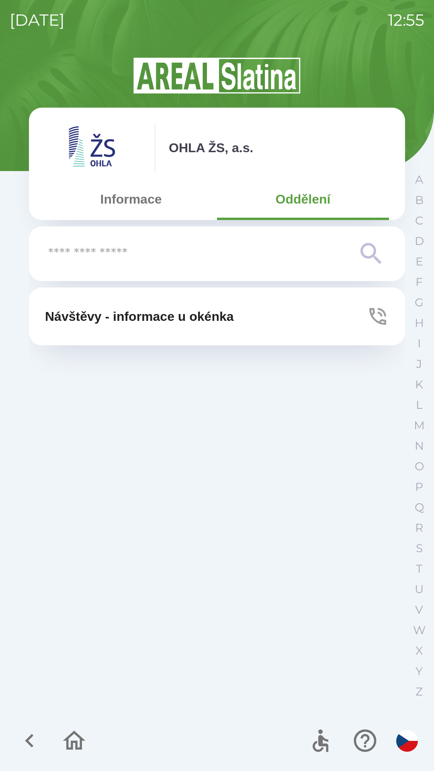
click at [130, 199] on button "Informace" at bounding box center [131, 199] width 172 height 29
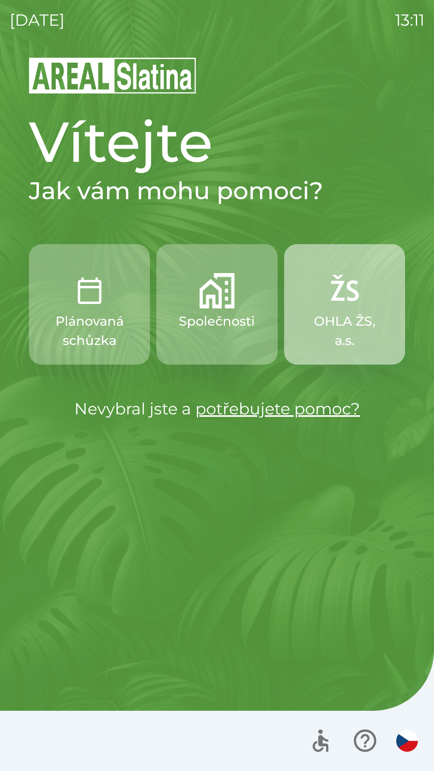
click at [357, 335] on p "OHLA ŽS, a.s." at bounding box center [344, 331] width 82 height 39
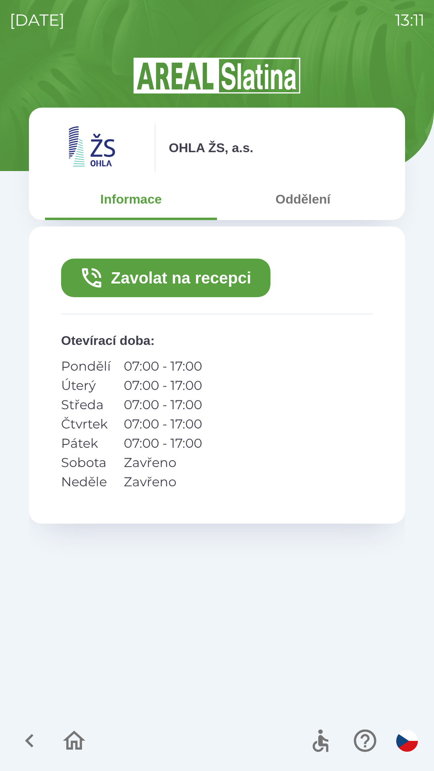
click at [38, 747] on icon "button" at bounding box center [29, 740] width 27 height 27
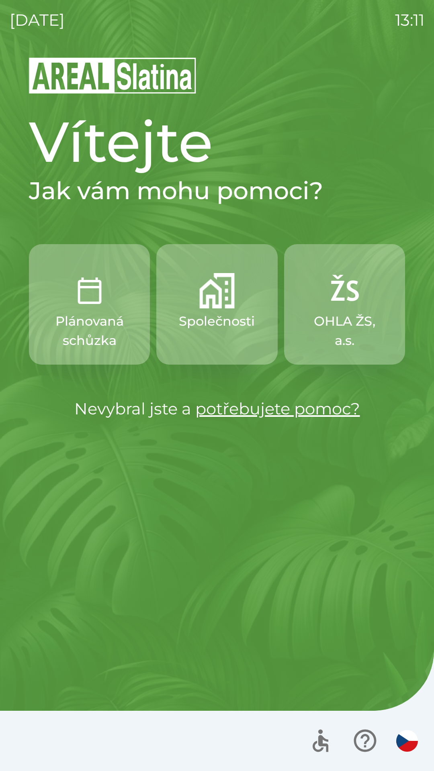
click at [105, 342] on p "Plánovaná schůzka" at bounding box center [89, 331] width 82 height 39
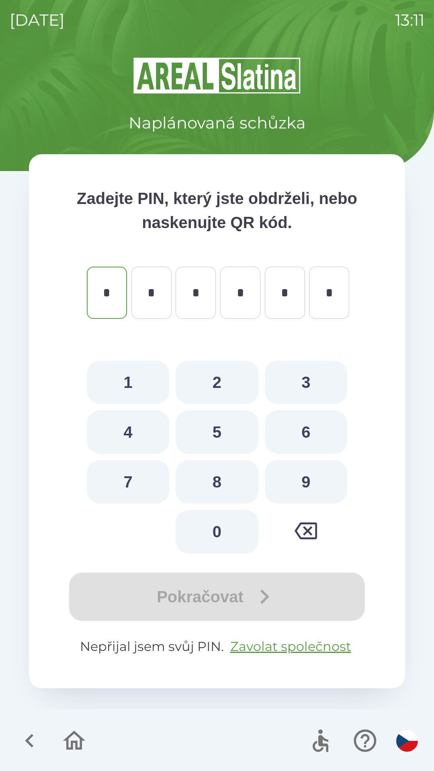
click at [31, 737] on icon "button" at bounding box center [29, 741] width 8 height 14
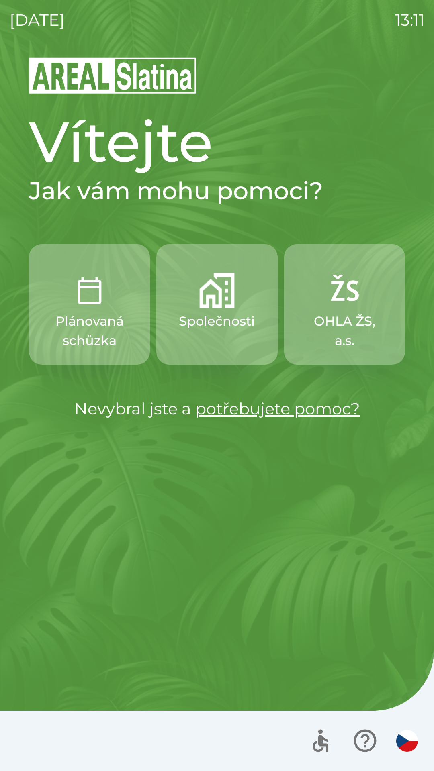
click at [319, 344] on p "OHLA ŽS, a.s." at bounding box center [344, 331] width 82 height 39
click at [211, 319] on p "Společnosti" at bounding box center [217, 321] width 76 height 19
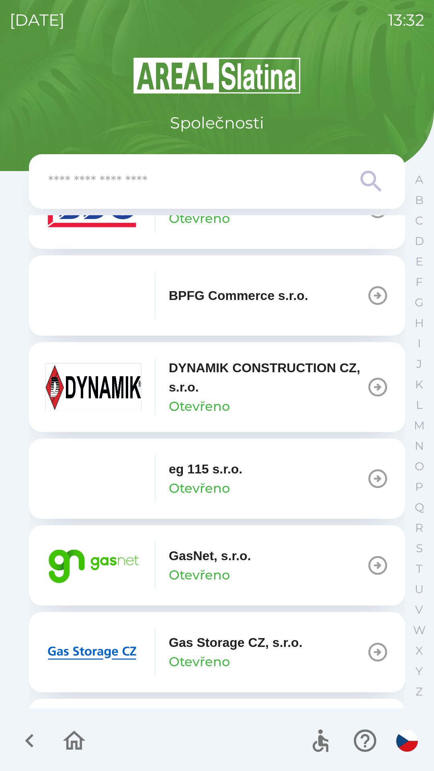
scroll to position [331, 0]
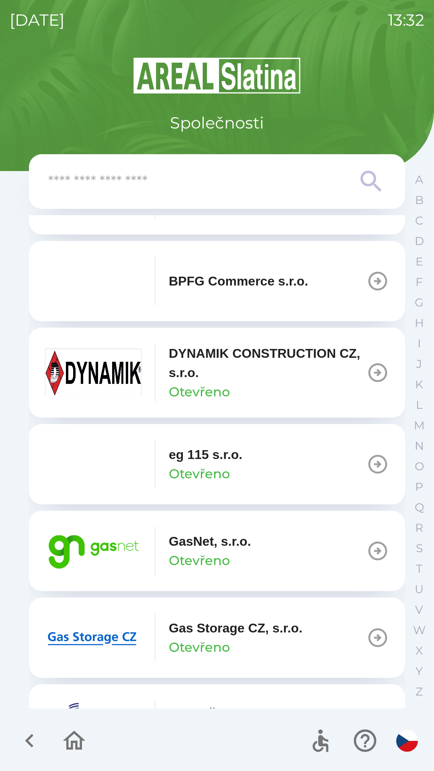
click at [214, 543] on p "GasNet, s.r.o." at bounding box center [210, 541] width 82 height 19
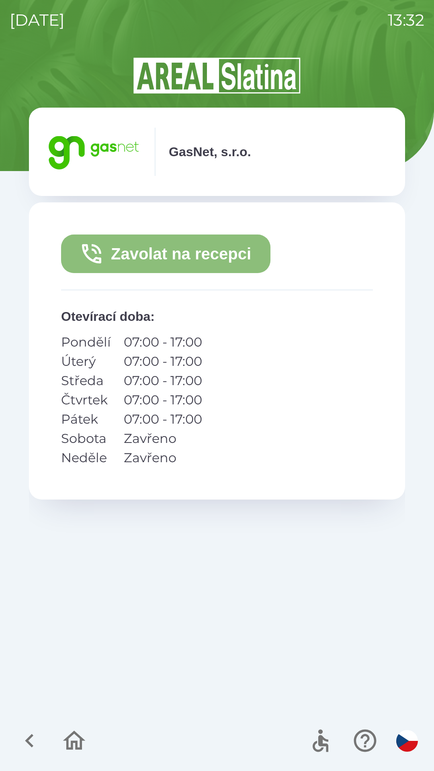
click at [235, 263] on button "Zavolat na recepci" at bounding box center [165, 254] width 209 height 39
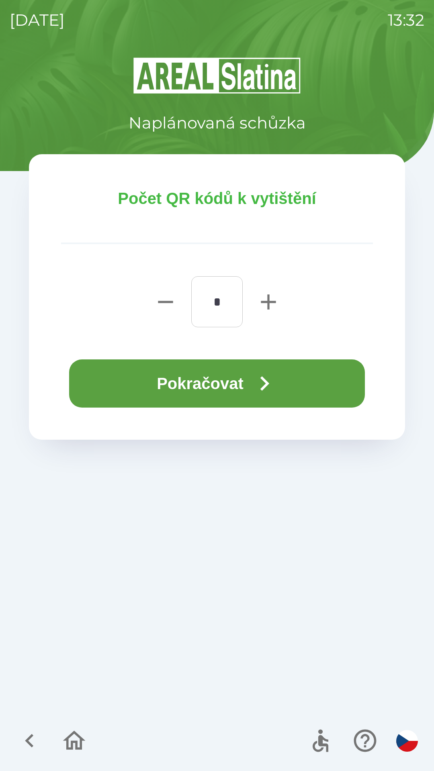
click at [238, 385] on button "Pokračovat" at bounding box center [217, 384] width 296 height 48
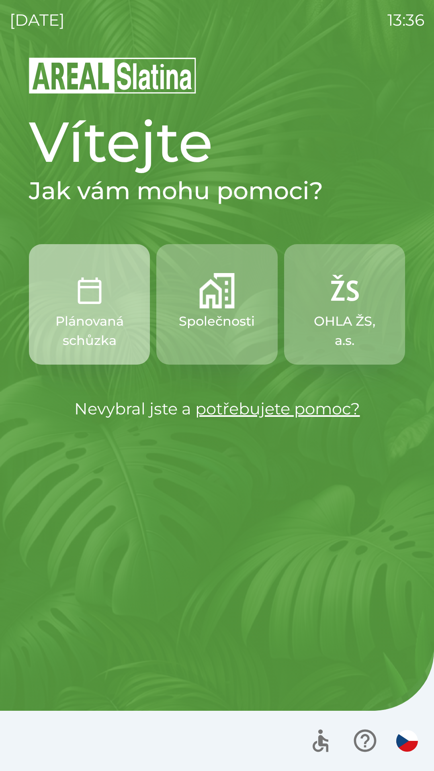
click at [108, 308] on button "Plánovaná schůzka" at bounding box center [89, 304] width 121 height 121
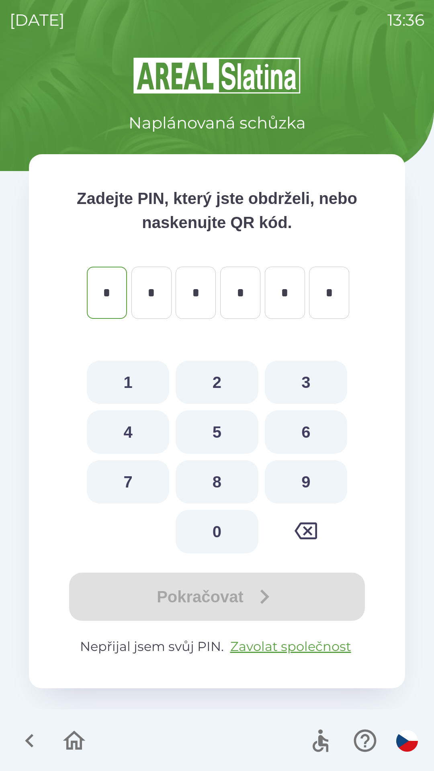
click at [45, 727] on div at bounding box center [52, 740] width 78 height 33
click at [30, 739] on icon "button" at bounding box center [29, 741] width 8 height 14
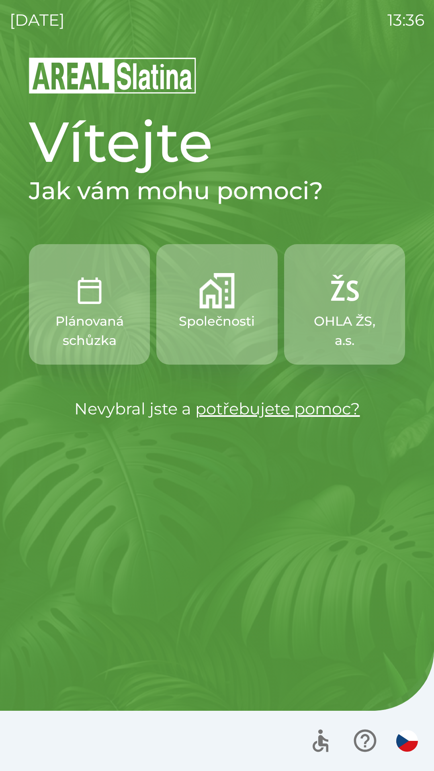
click at [230, 336] on button "Společnosti" at bounding box center [216, 304] width 121 height 121
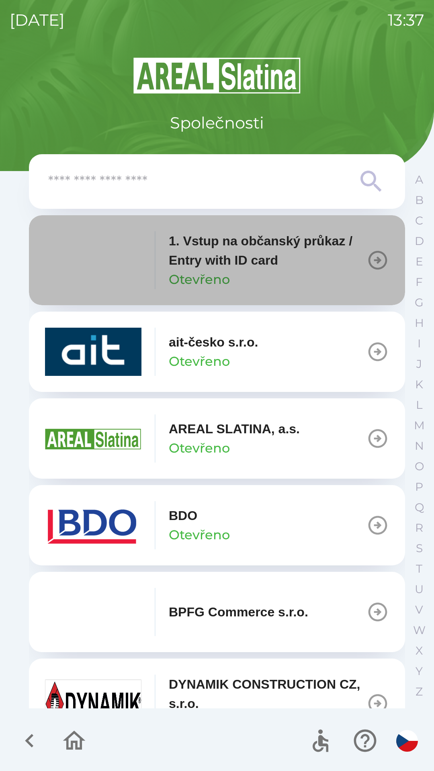
click at [335, 260] on p "1. Vstup na občanský průkaz / Entry with ID card" at bounding box center [268, 250] width 198 height 39
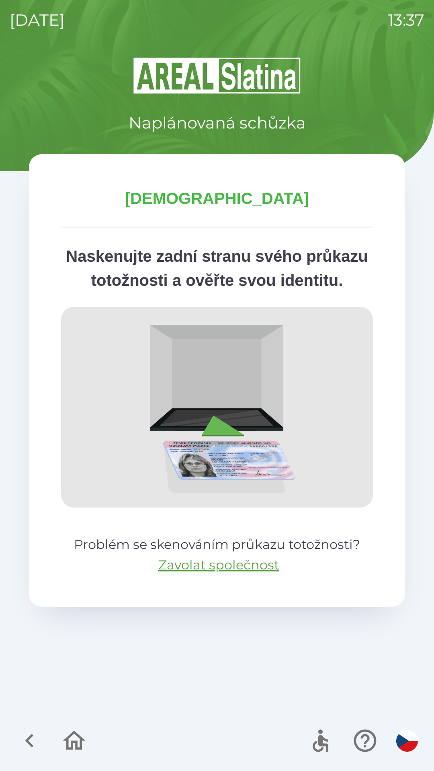
click at [37, 752] on icon "button" at bounding box center [29, 740] width 27 height 27
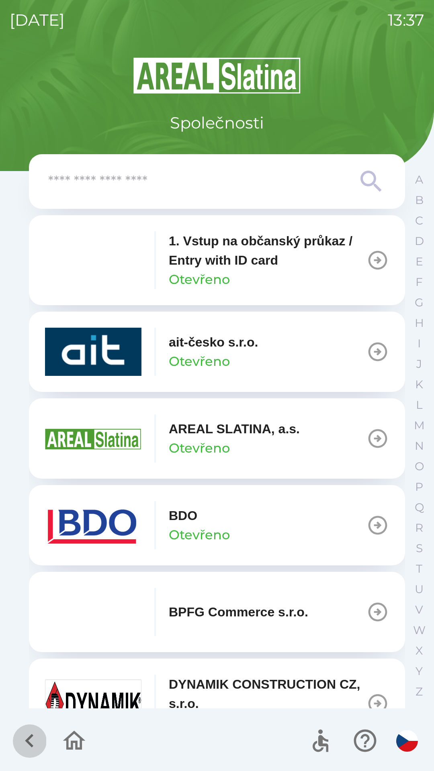
click at [46, 746] on button "button" at bounding box center [29, 740] width 33 height 33
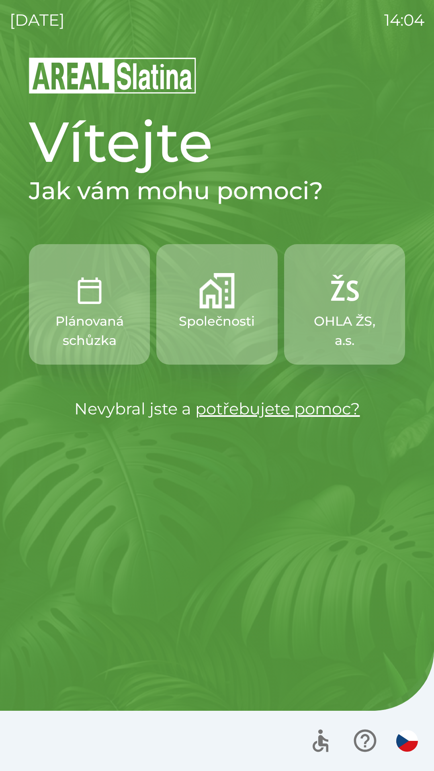
click at [81, 303] on img "button" at bounding box center [89, 290] width 35 height 35
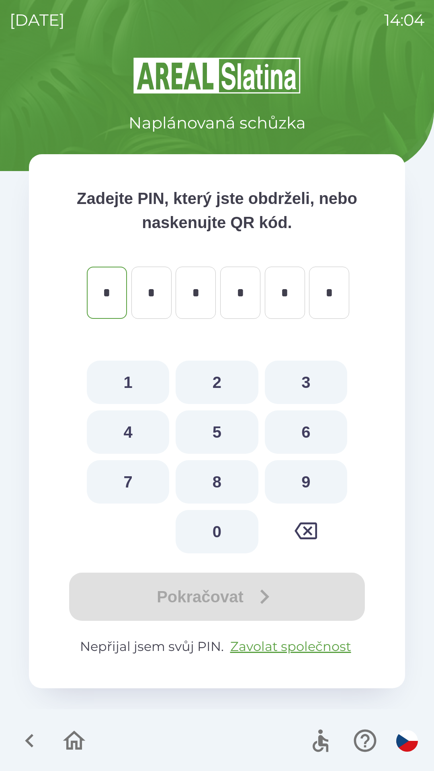
click at [38, 745] on icon "button" at bounding box center [29, 740] width 27 height 27
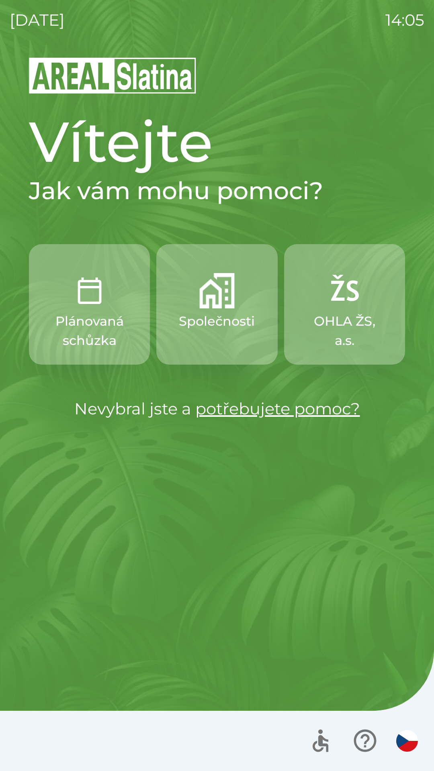
click at [202, 312] on p "Společnosti" at bounding box center [217, 321] width 76 height 19
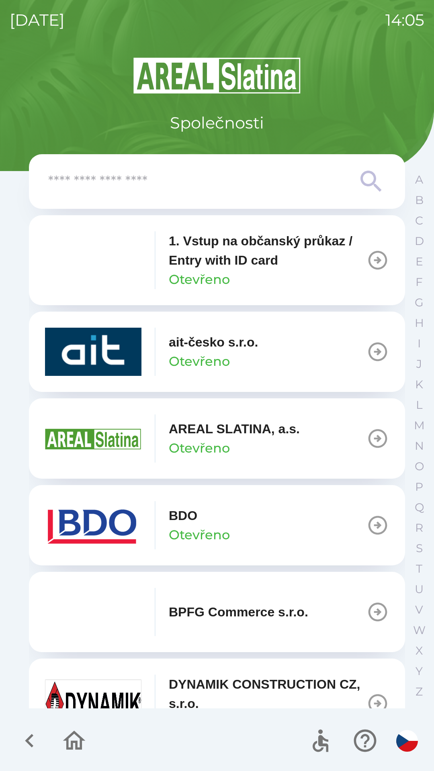
click at [219, 523] on div "BDO Otevřeno" at bounding box center [199, 525] width 61 height 39
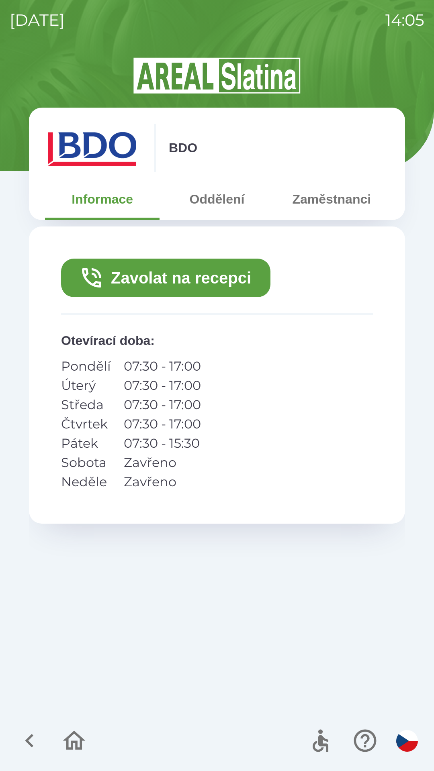
click at [163, 292] on button "Zavolat na recepci" at bounding box center [165, 278] width 209 height 39
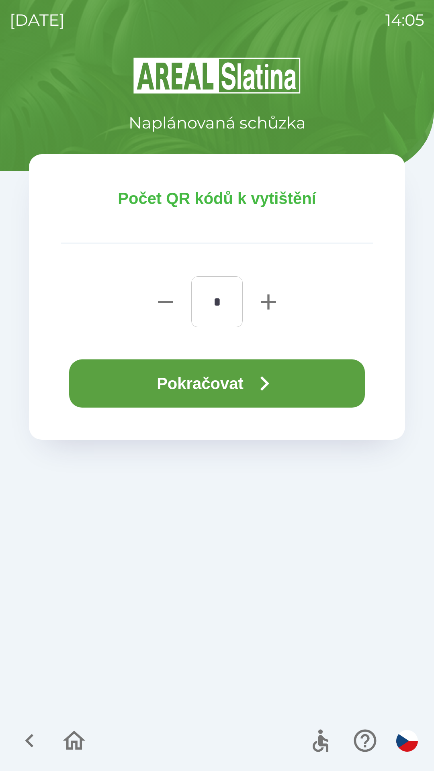
click at [212, 375] on button "Pokračovat" at bounding box center [217, 384] width 296 height 48
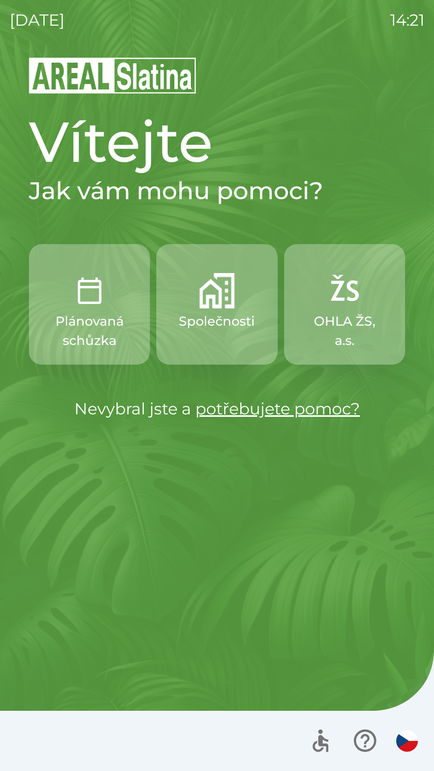
click at [236, 309] on button "Společnosti" at bounding box center [216, 304] width 121 height 121
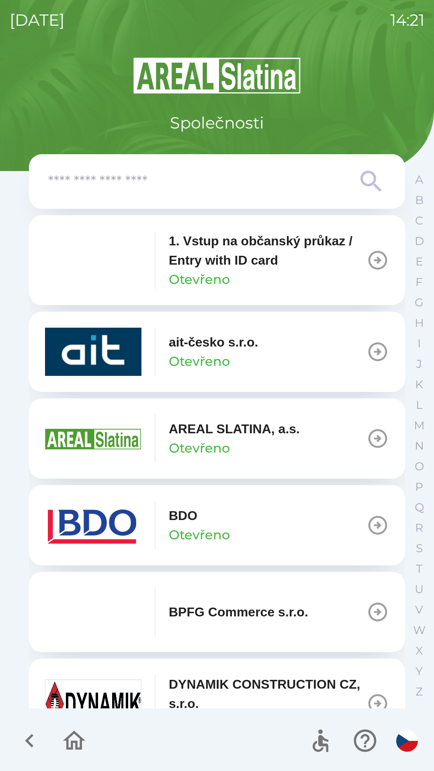
click at [237, 188] on input "text" at bounding box center [200, 182] width 305 height 22
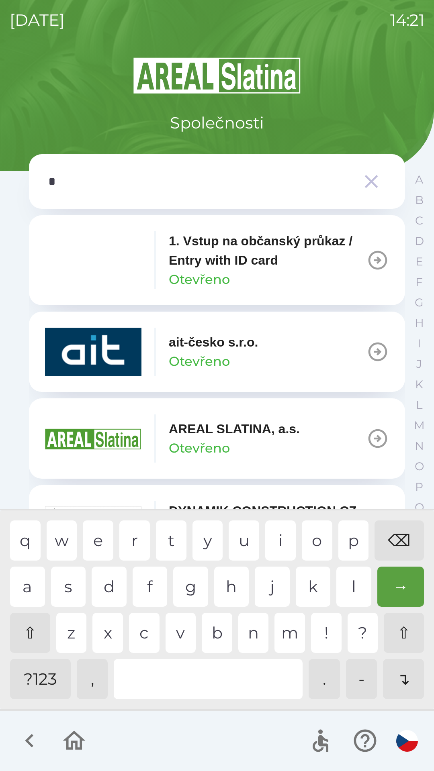
click at [26, 591] on div "a" at bounding box center [27, 587] width 35 height 40
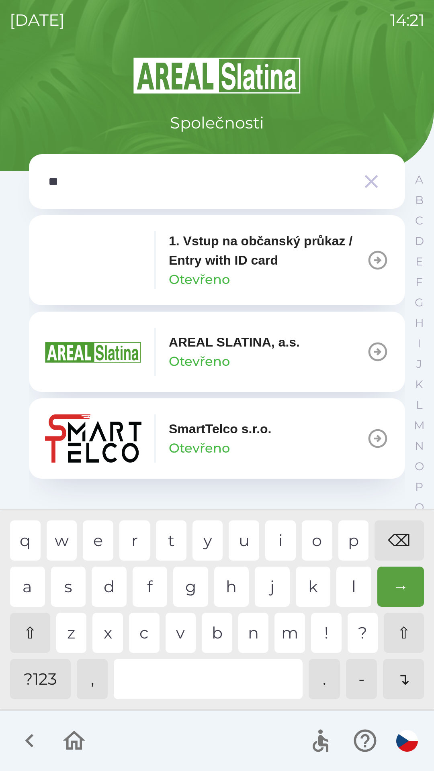
click at [132, 540] on div "r" at bounding box center [134, 541] width 31 height 40
type input "***"
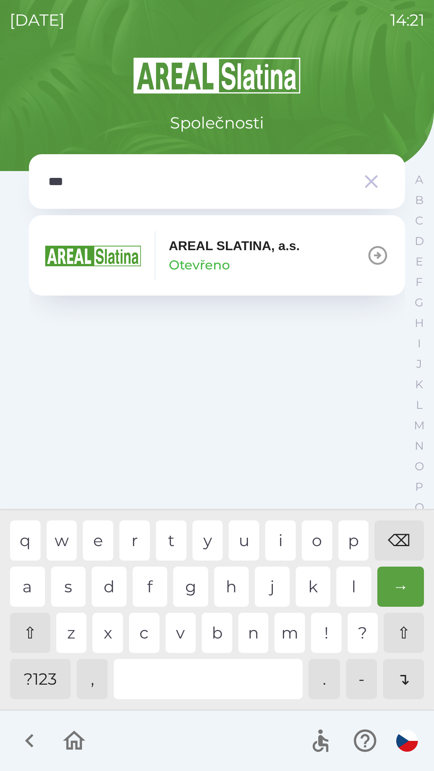
click at [99, 539] on div "e" at bounding box center [98, 541] width 31 height 40
click at [251, 262] on div "AREAL SLATINA, a.s. Otevřeno" at bounding box center [234, 255] width 131 height 39
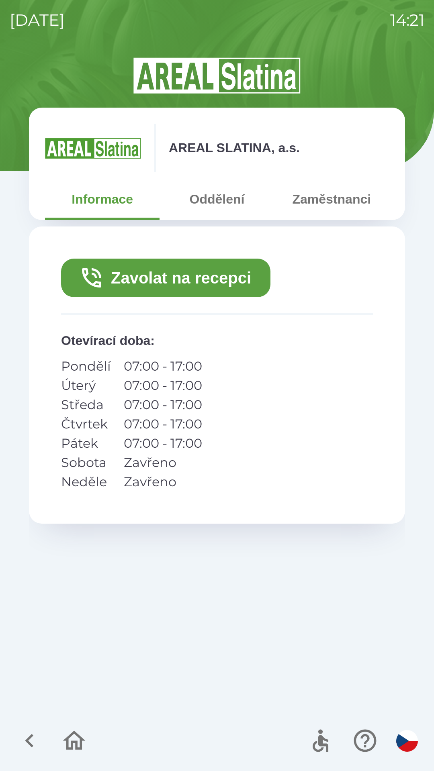
click at [239, 280] on button "Zavolat na recepci" at bounding box center [165, 278] width 209 height 39
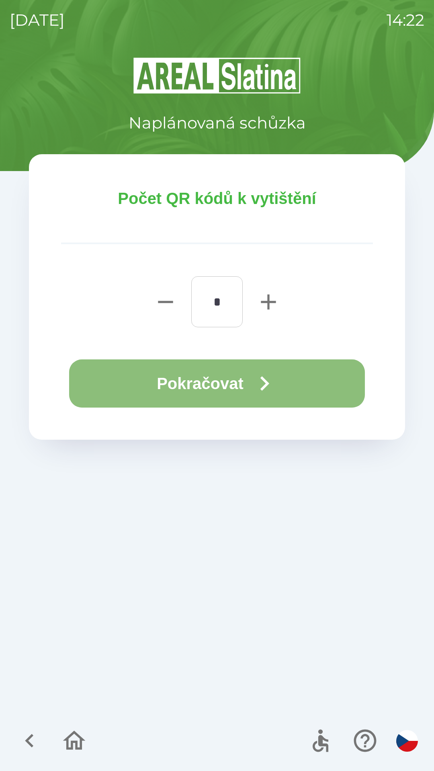
click at [269, 384] on icon "button" at bounding box center [264, 383] width 9 height 14
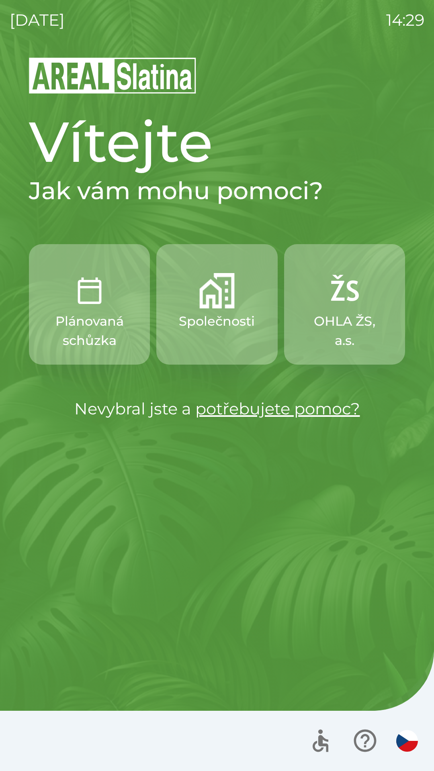
click at [219, 324] on p "Společnosti" at bounding box center [217, 321] width 76 height 19
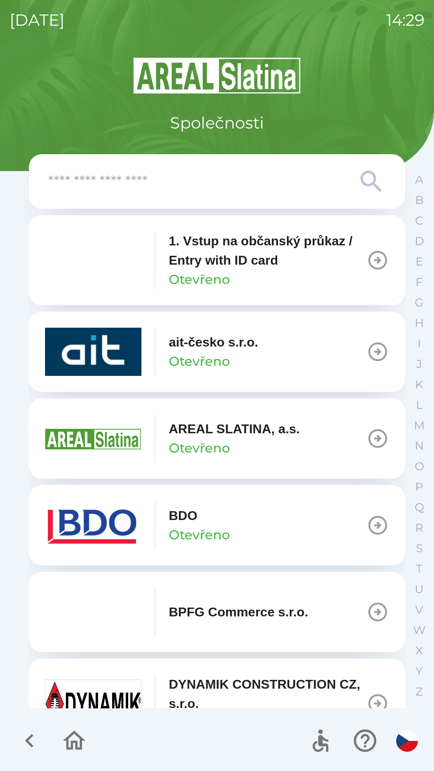
click at [107, 186] on input "text" at bounding box center [200, 182] width 305 height 22
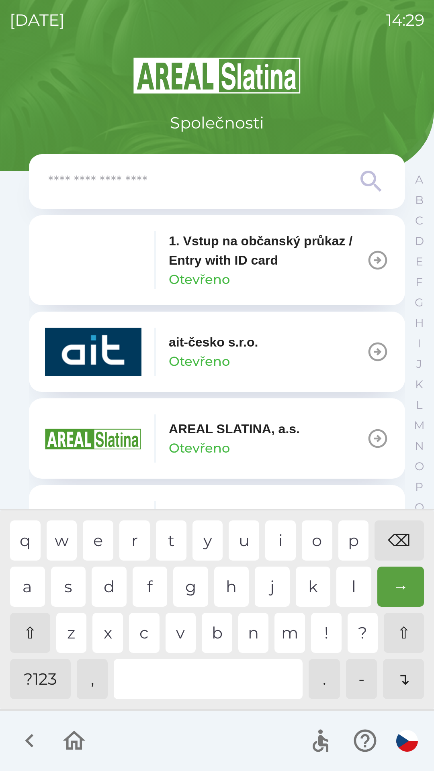
type input "*"
click at [392, 540] on div "⌫" at bounding box center [398, 541] width 49 height 40
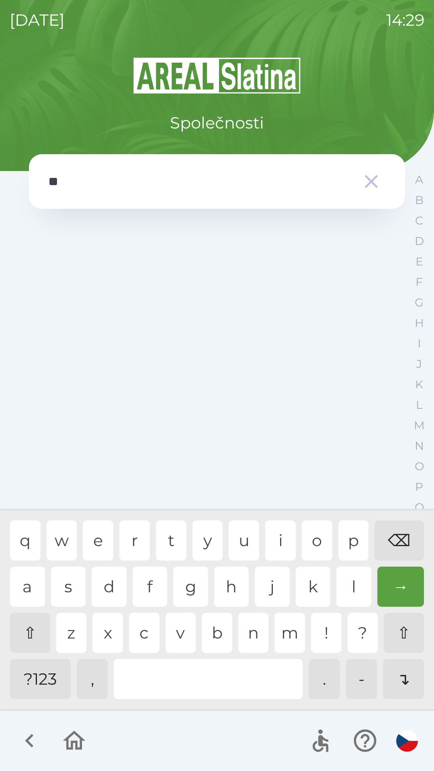
click at [324, 540] on div "o" at bounding box center [317, 541] width 31 height 40
click at [114, 588] on div "d" at bounding box center [109, 587] width 35 height 40
click at [189, 585] on div "g" at bounding box center [190, 587] width 35 height 40
click at [351, 588] on div "l" at bounding box center [353, 587] width 35 height 40
type input "**********"
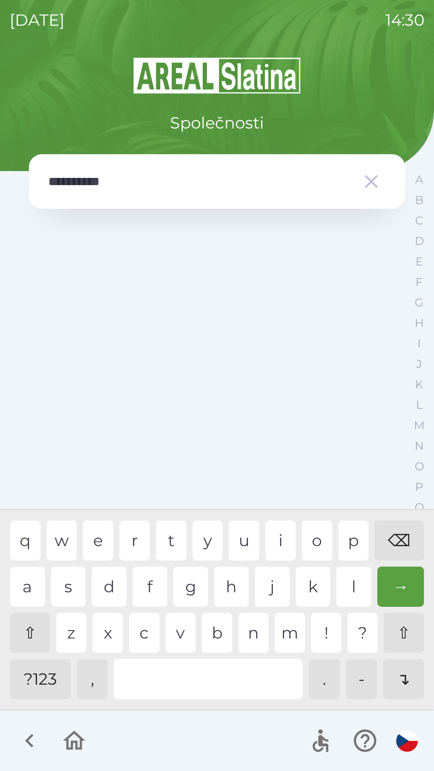
click at [406, 591] on div "→" at bounding box center [400, 587] width 47 height 40
